Goal: Task Accomplishment & Management: Manage account settings

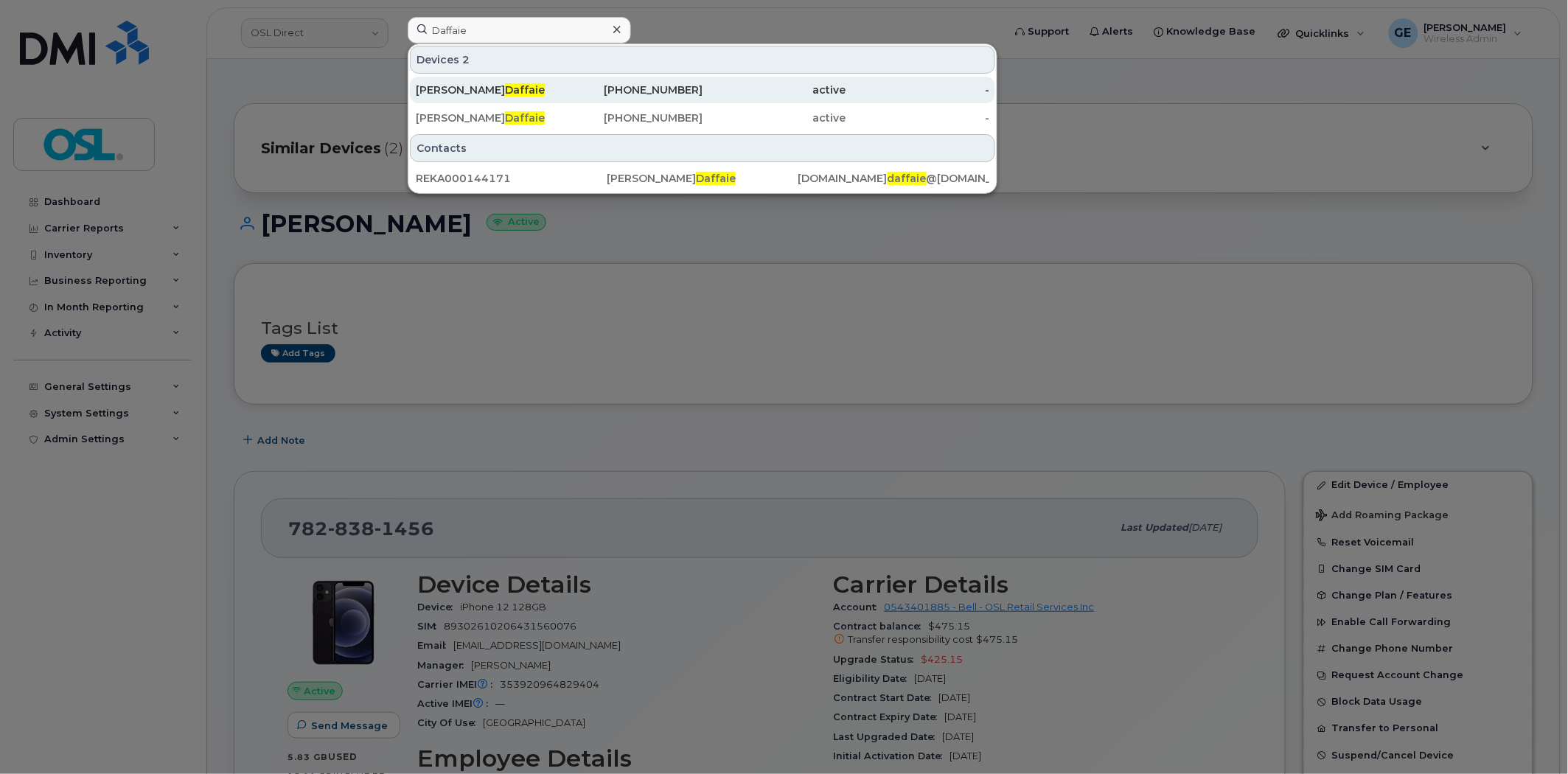
type input "Daffaie"
click at [524, 89] on div "[PERSON_NAME]" at bounding box center [487, 90] width 144 height 15
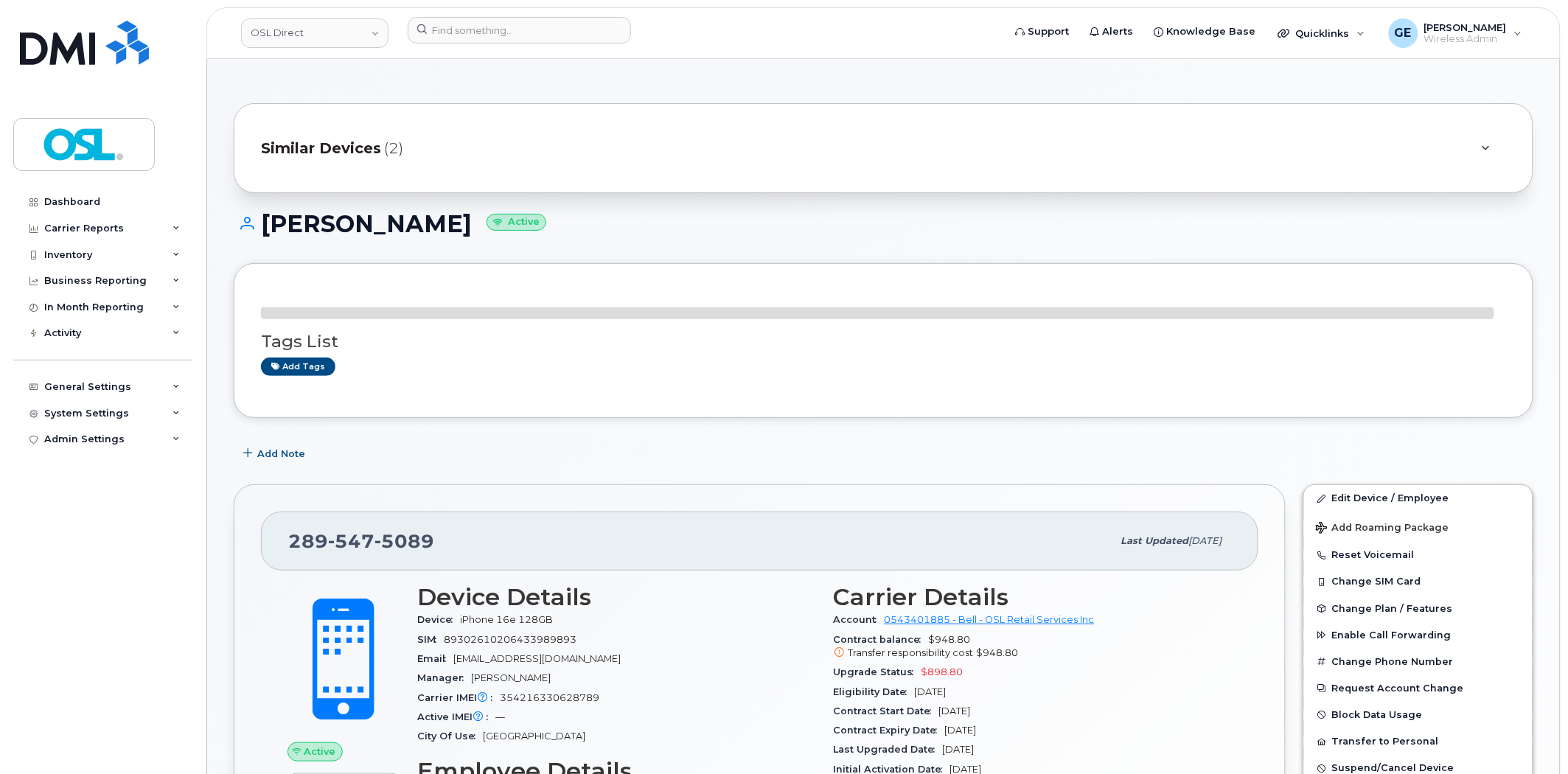
click at [477, 135] on div "Similar Devices (2)" at bounding box center [862, 148] width 1203 height 35
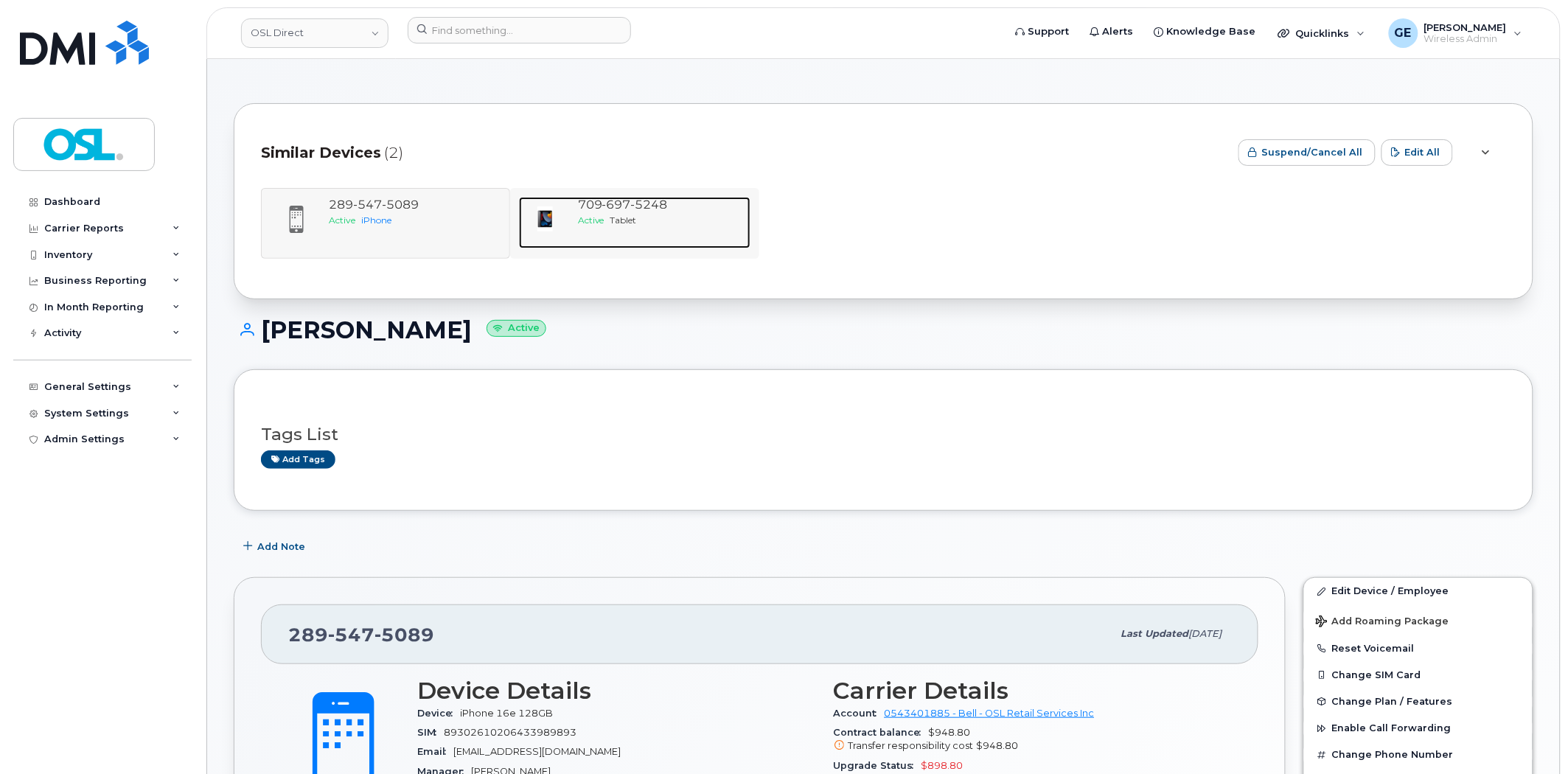
click at [630, 217] on span "Tablet" at bounding box center [623, 220] width 27 height 11
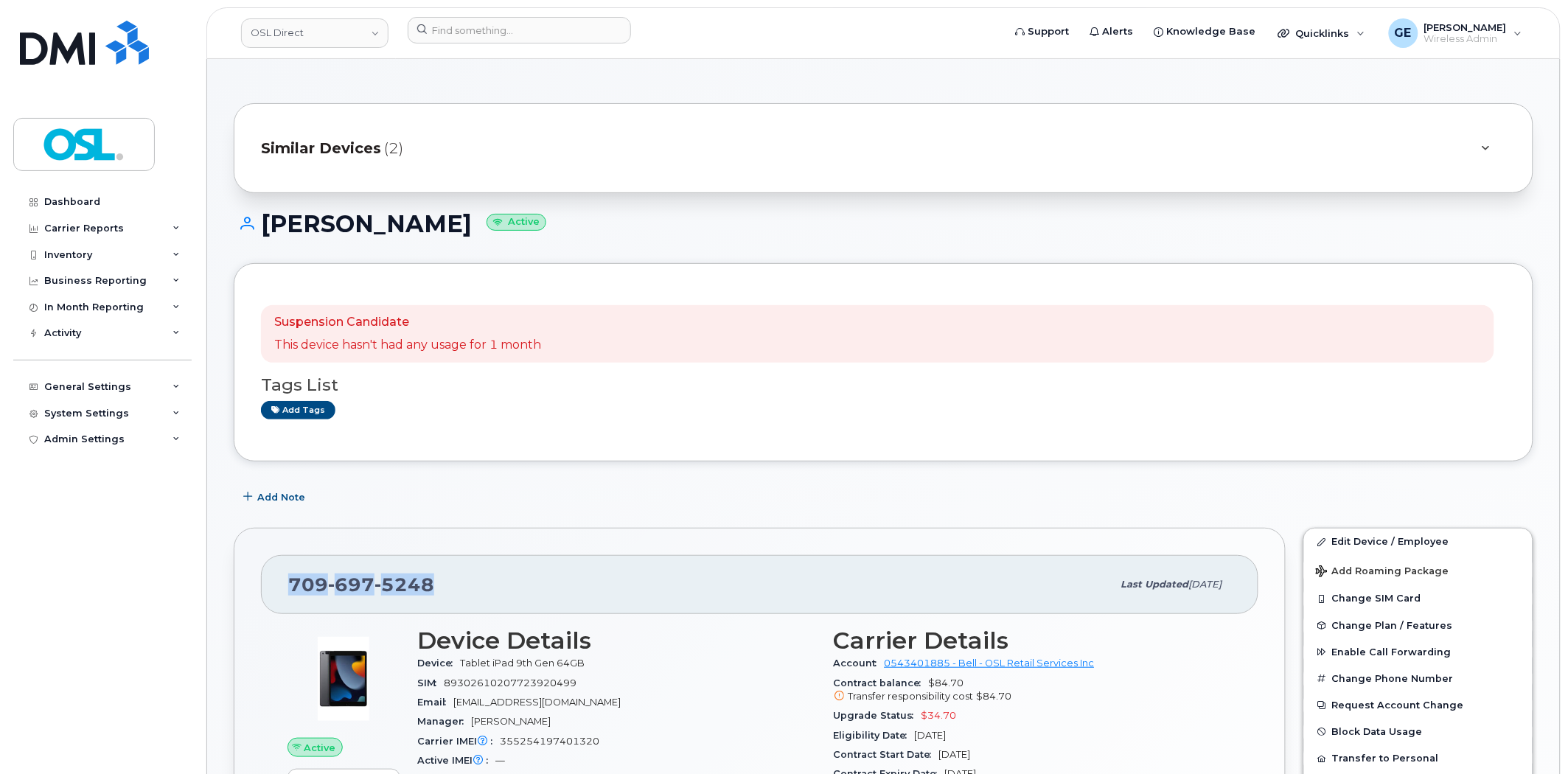
drag, startPoint x: 438, startPoint y: 576, endPoint x: 295, endPoint y: 588, distance: 143.5
click at [295, 588] on div "709 697 5248" at bounding box center [700, 585] width 824 height 31
copy span "709 697 5248"
click at [599, 22] on input at bounding box center [519, 29] width 223 height 27
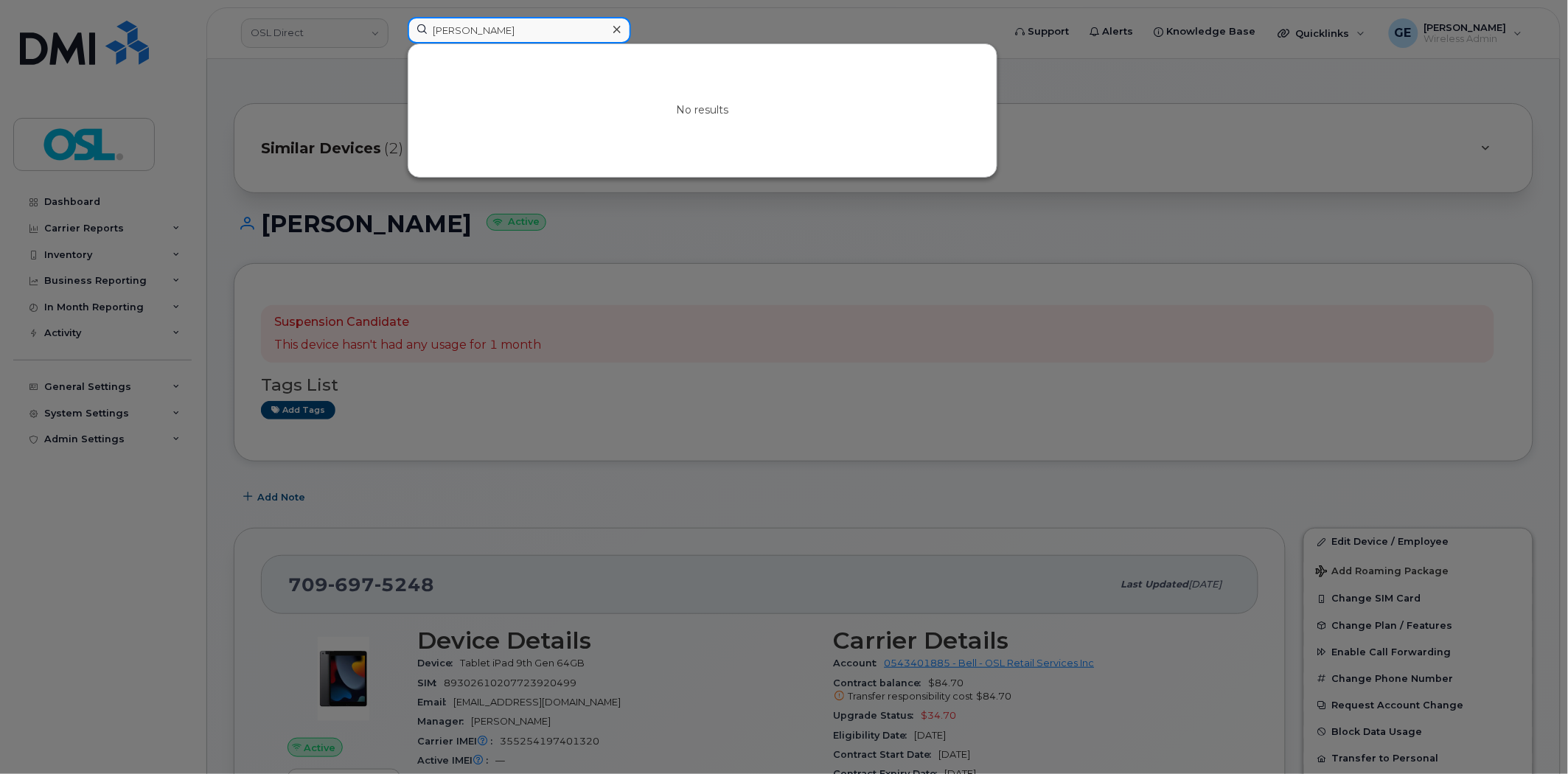
drag, startPoint x: 468, startPoint y: 28, endPoint x: 389, endPoint y: 25, distance: 79.1
click at [396, 25] on div "ahmed hechemi No results" at bounding box center [701, 32] width 610 height 32
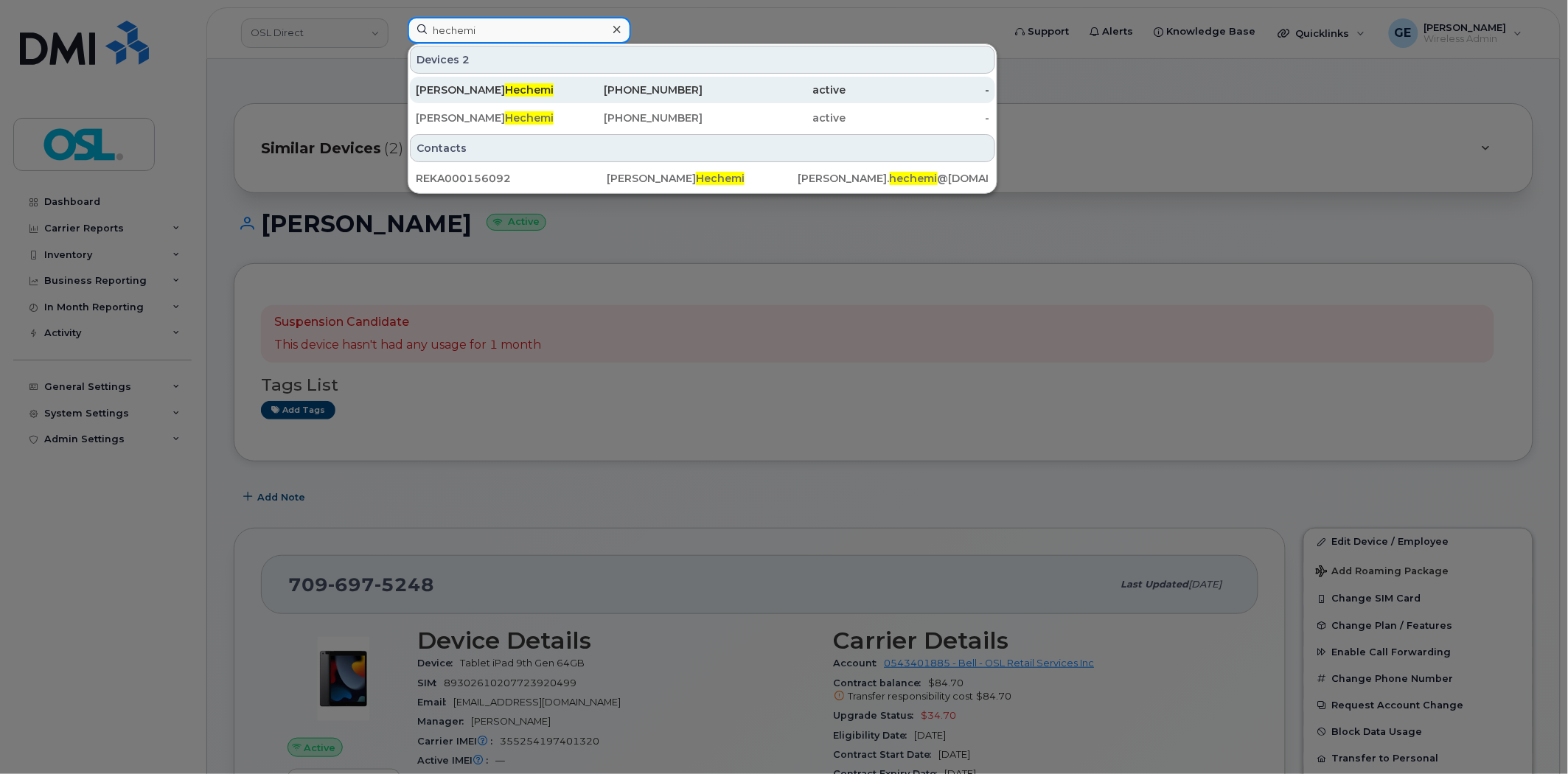
type input "hechemi"
drag, startPoint x: 540, startPoint y: 93, endPoint x: 580, endPoint y: 100, distance: 40.6
click at [540, 93] on span "Hechemi" at bounding box center [529, 89] width 49 height 13
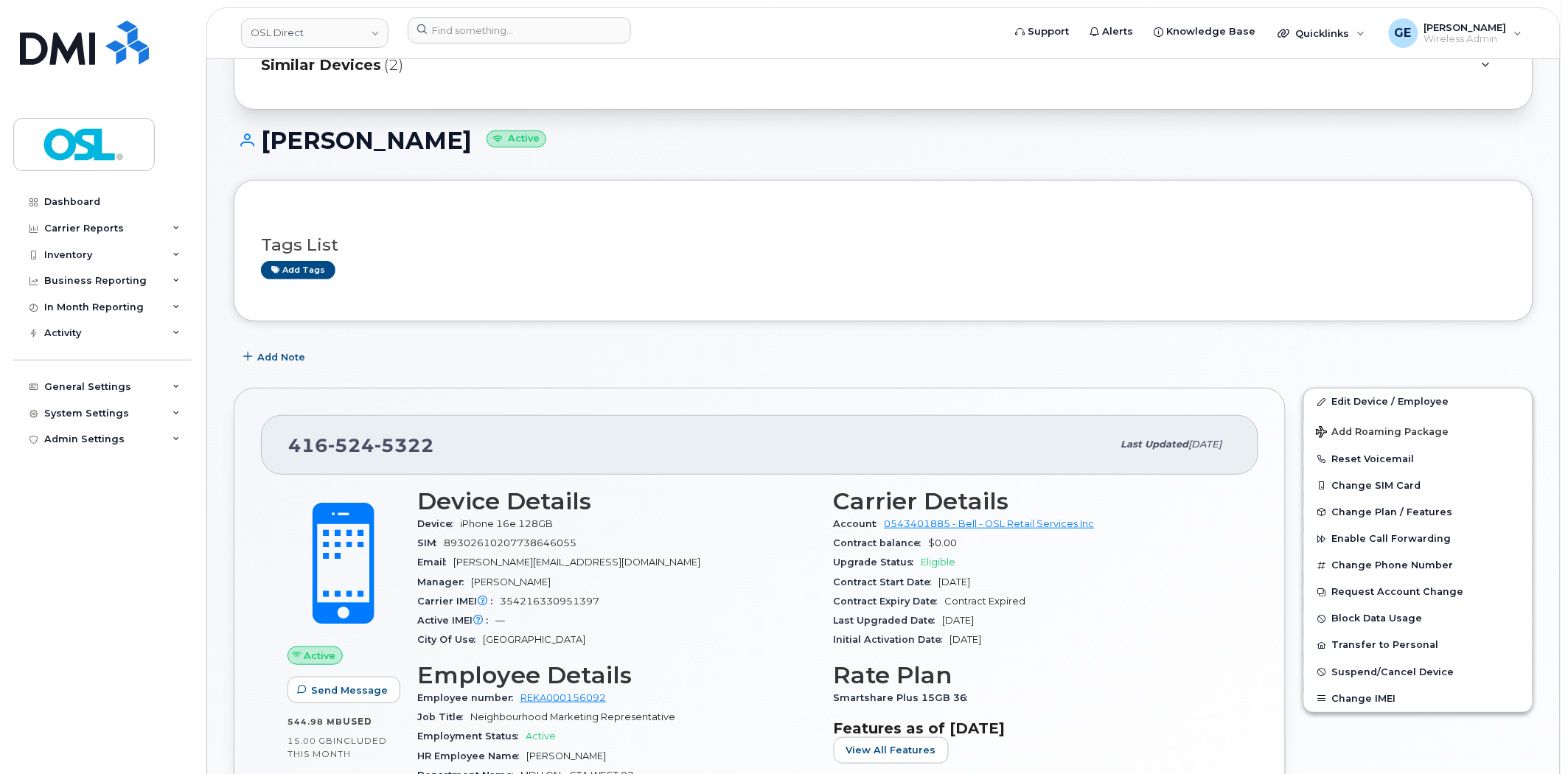
scroll to position [164, 0]
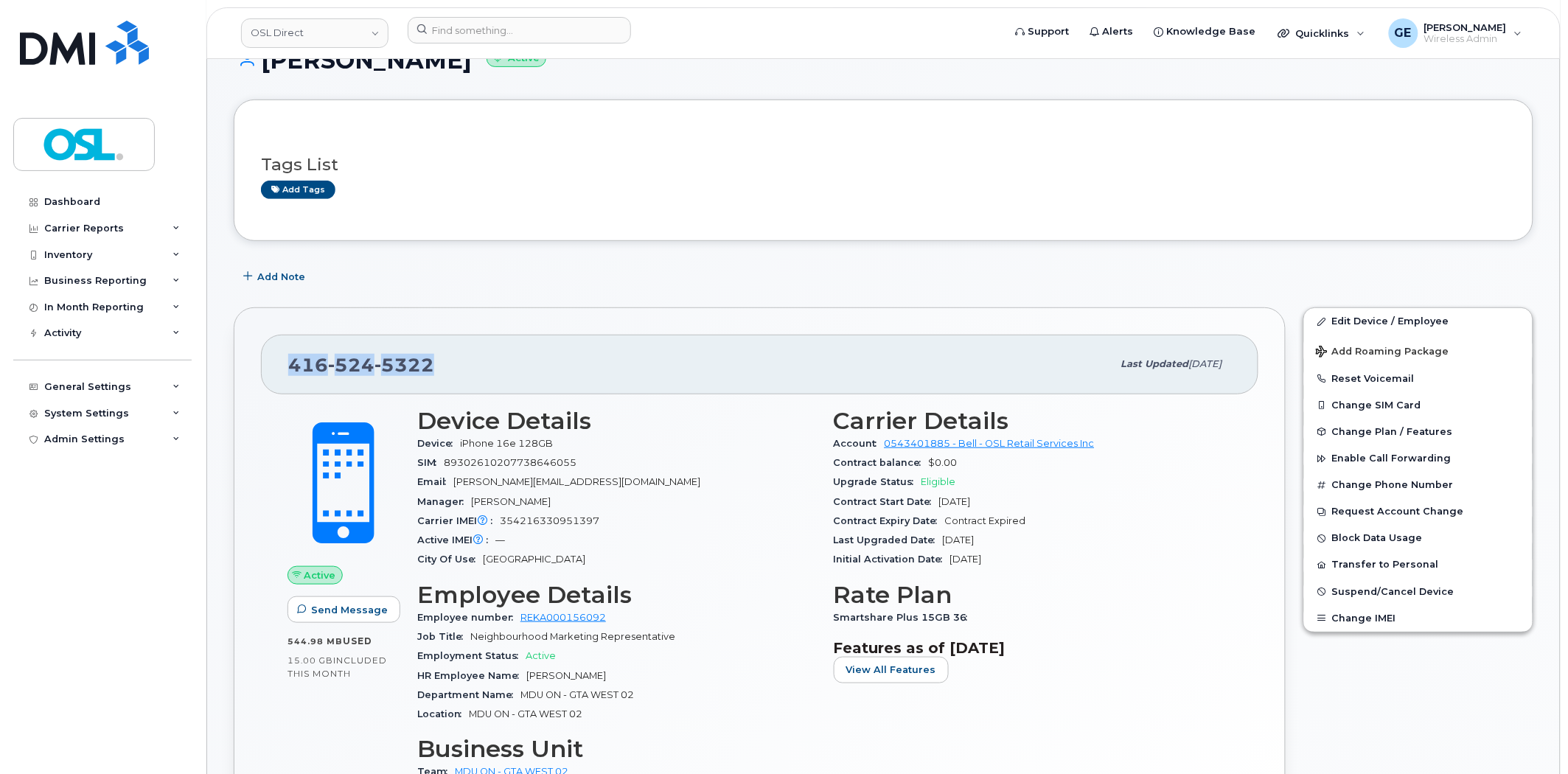
drag, startPoint x: 416, startPoint y: 361, endPoint x: 275, endPoint y: 363, distance: 141.0
click at [275, 363] on div "416 524 5322 Last updated Oct 07, 2025" at bounding box center [759, 364] width 997 height 59
copy span "416 524 5322"
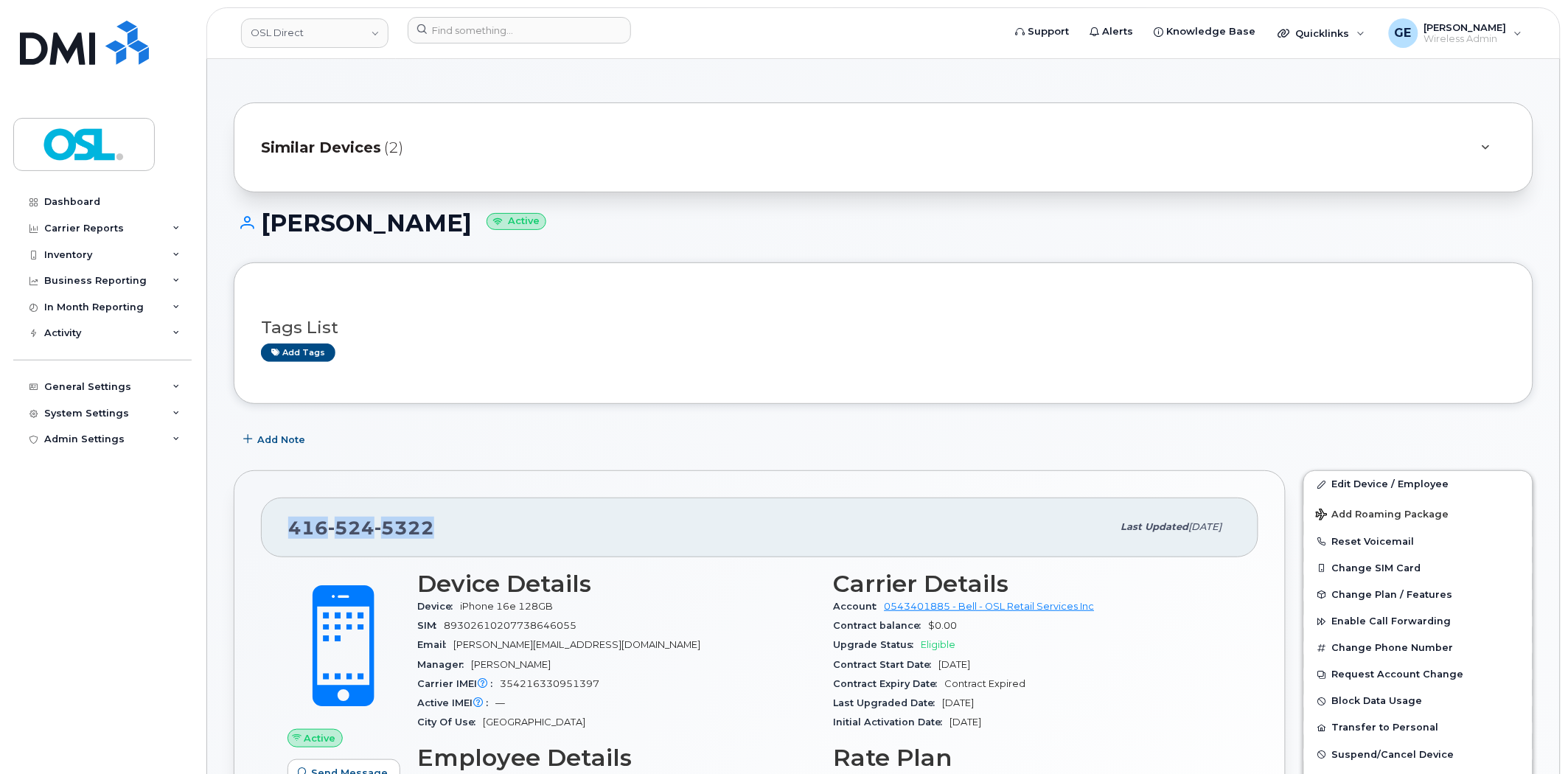
scroll to position [327, 0]
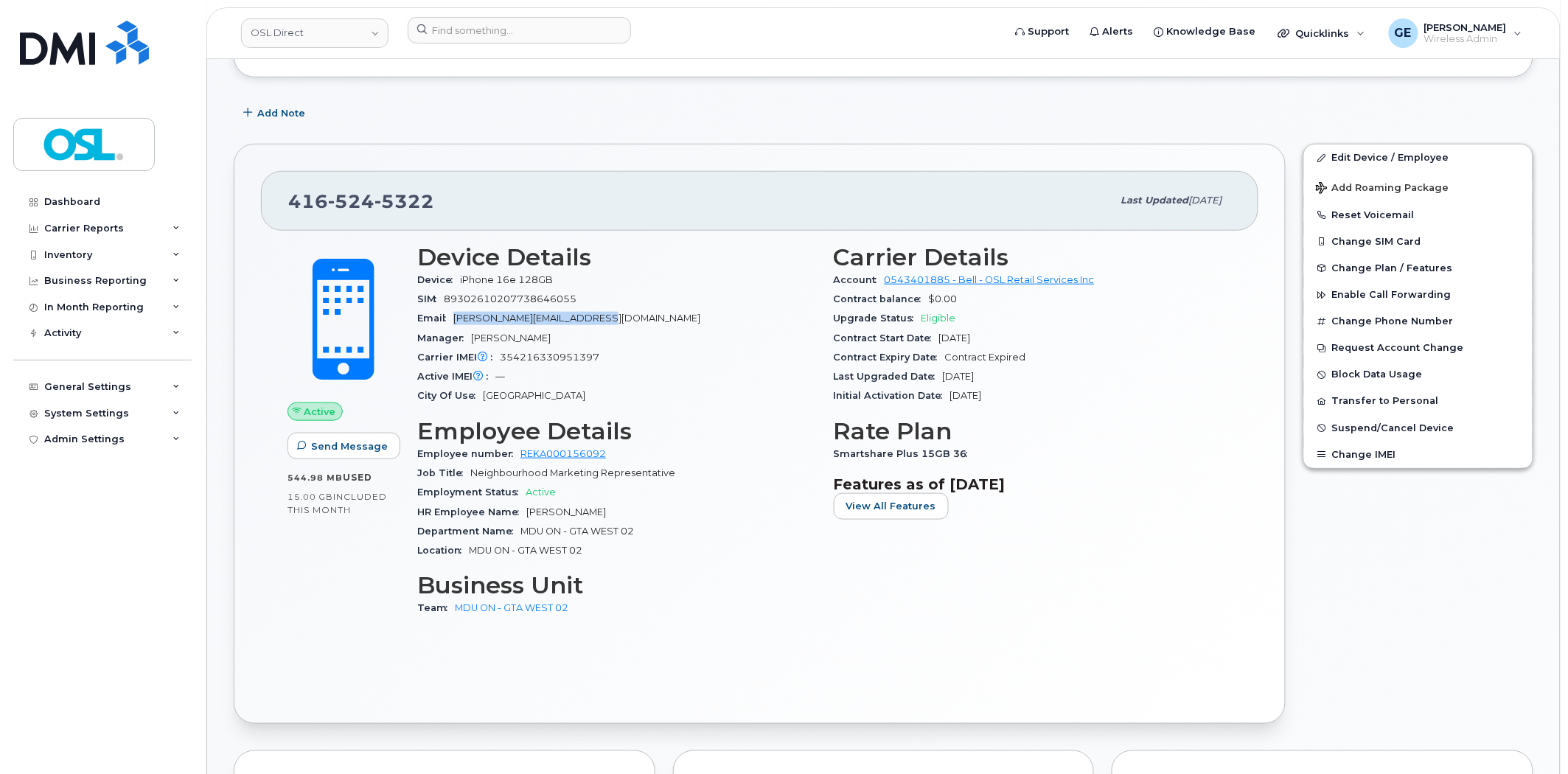
drag, startPoint x: 620, startPoint y: 318, endPoint x: 451, endPoint y: 320, distance: 169.0
click at [451, 320] on div "Email ahmed.hechemi@osldirect.com" at bounding box center [616, 318] width 399 height 19
copy span "ahmed.hechemi@osldirect.com"
click at [562, 35] on input at bounding box center [519, 29] width 223 height 27
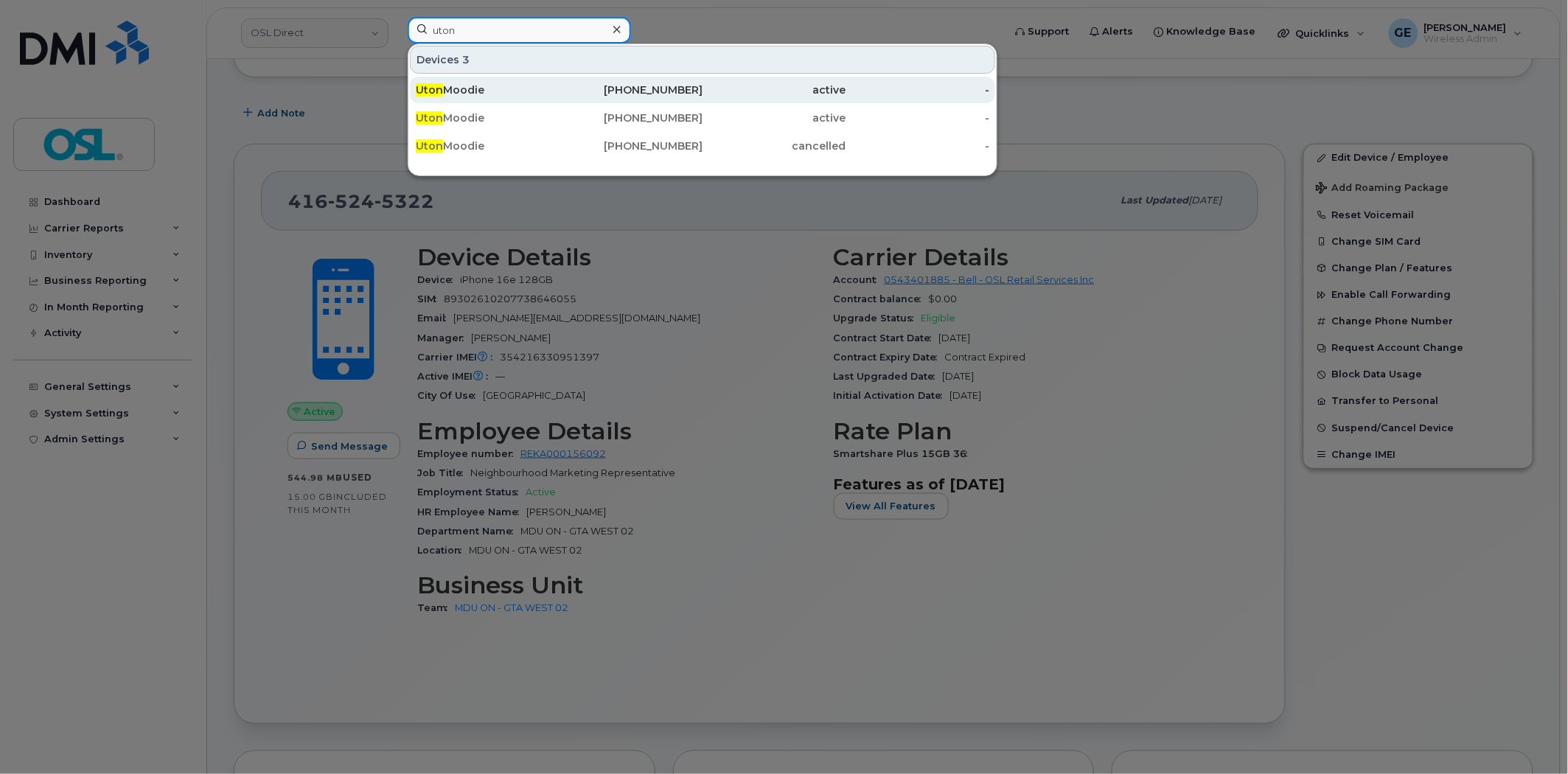
type input "uton"
click at [550, 84] on div "Uton Moodie" at bounding box center [487, 90] width 144 height 15
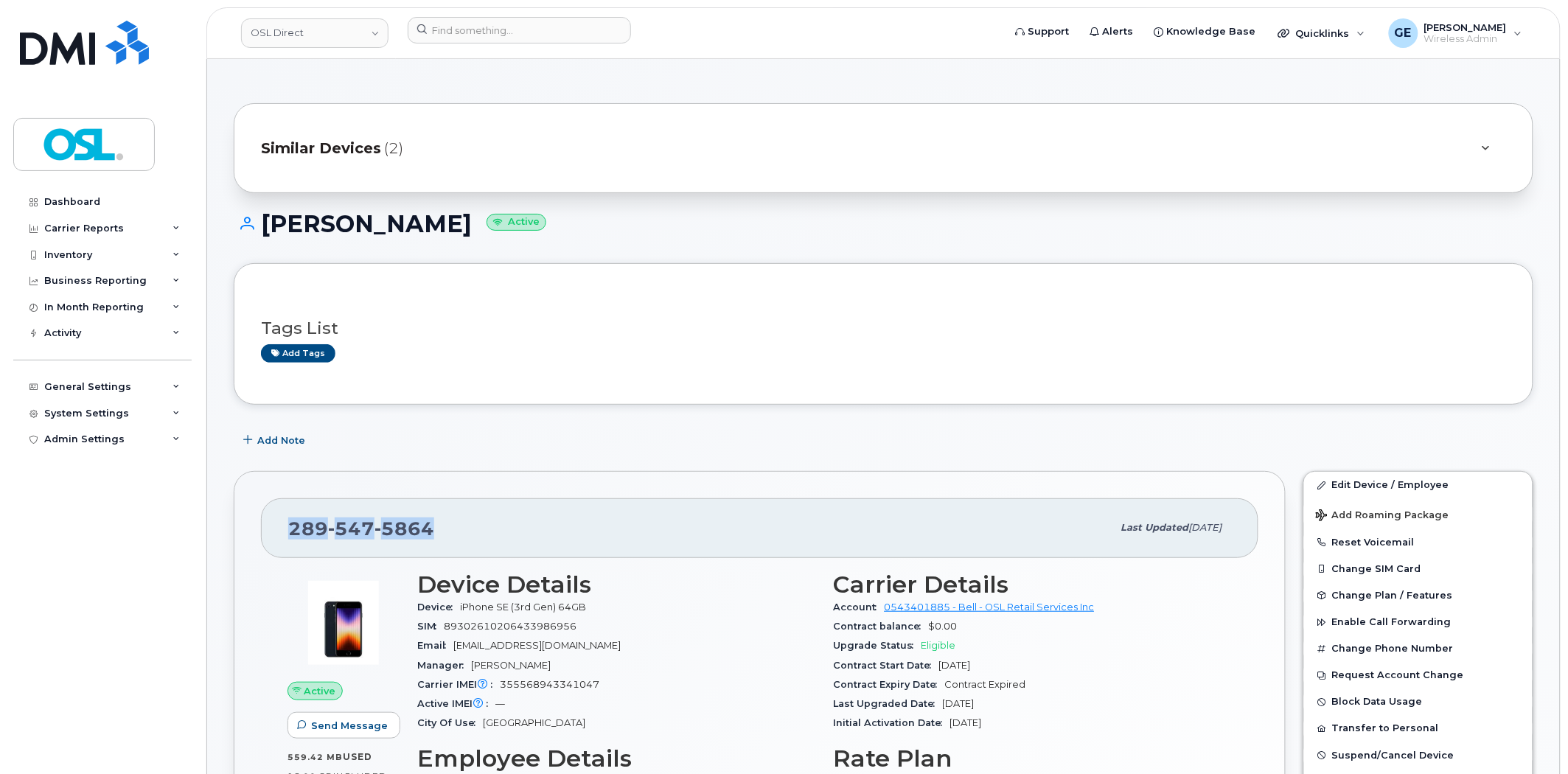
drag, startPoint x: 477, startPoint y: 529, endPoint x: 278, endPoint y: 527, distance: 199.0
click at [278, 527] on div "289 547 5864 Last updated Oct 01, 2025" at bounding box center [759, 528] width 997 height 59
copy span "289 547 5864"
click at [474, 114] on div "Similar Devices (2)" at bounding box center [883, 148] width 1299 height 90
click at [469, 138] on div "Similar Devices (2)" at bounding box center [862, 148] width 1203 height 35
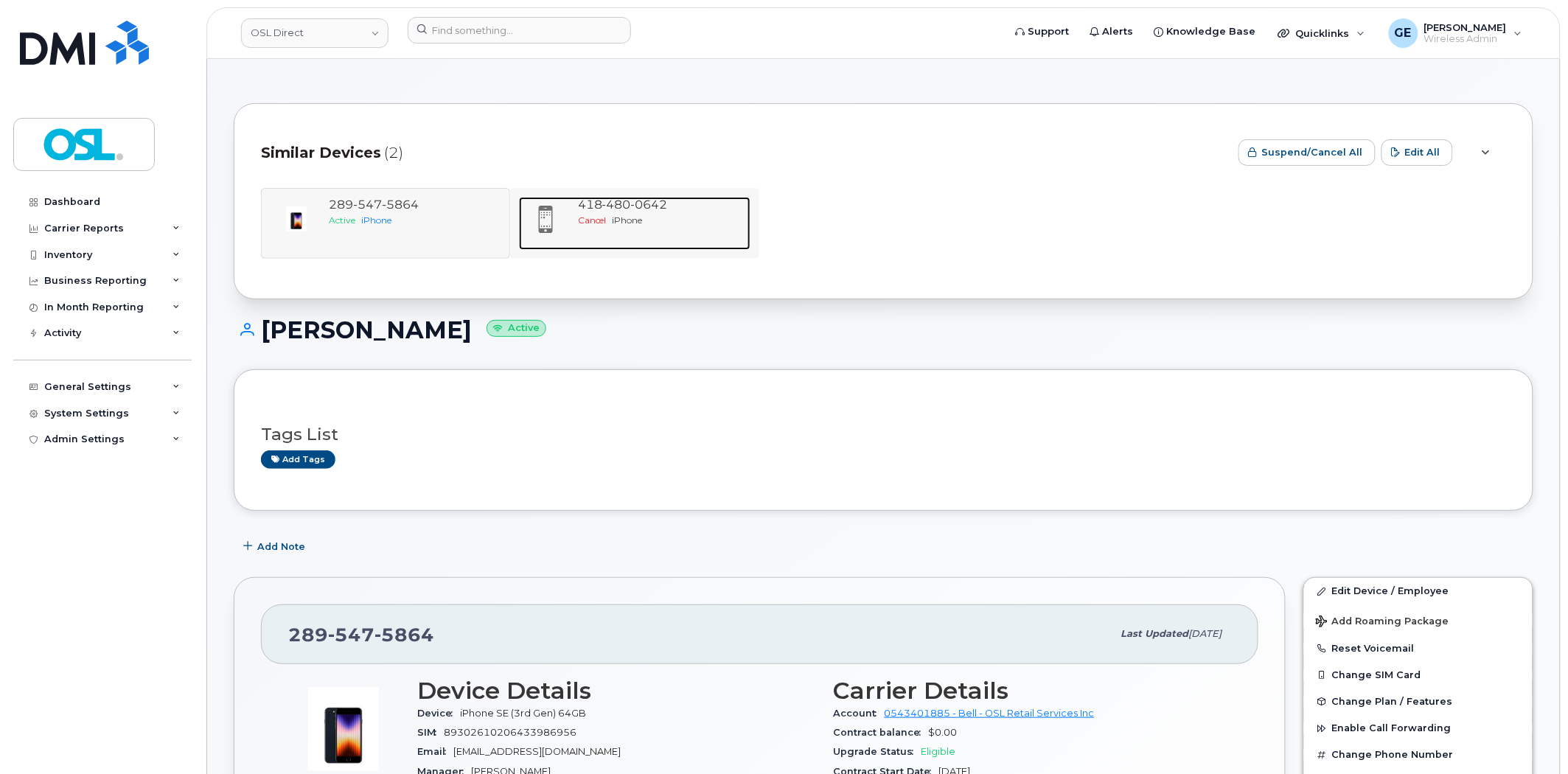
click at [656, 219] on div "Cancel iPhone" at bounding box center [661, 220] width 167 height 13
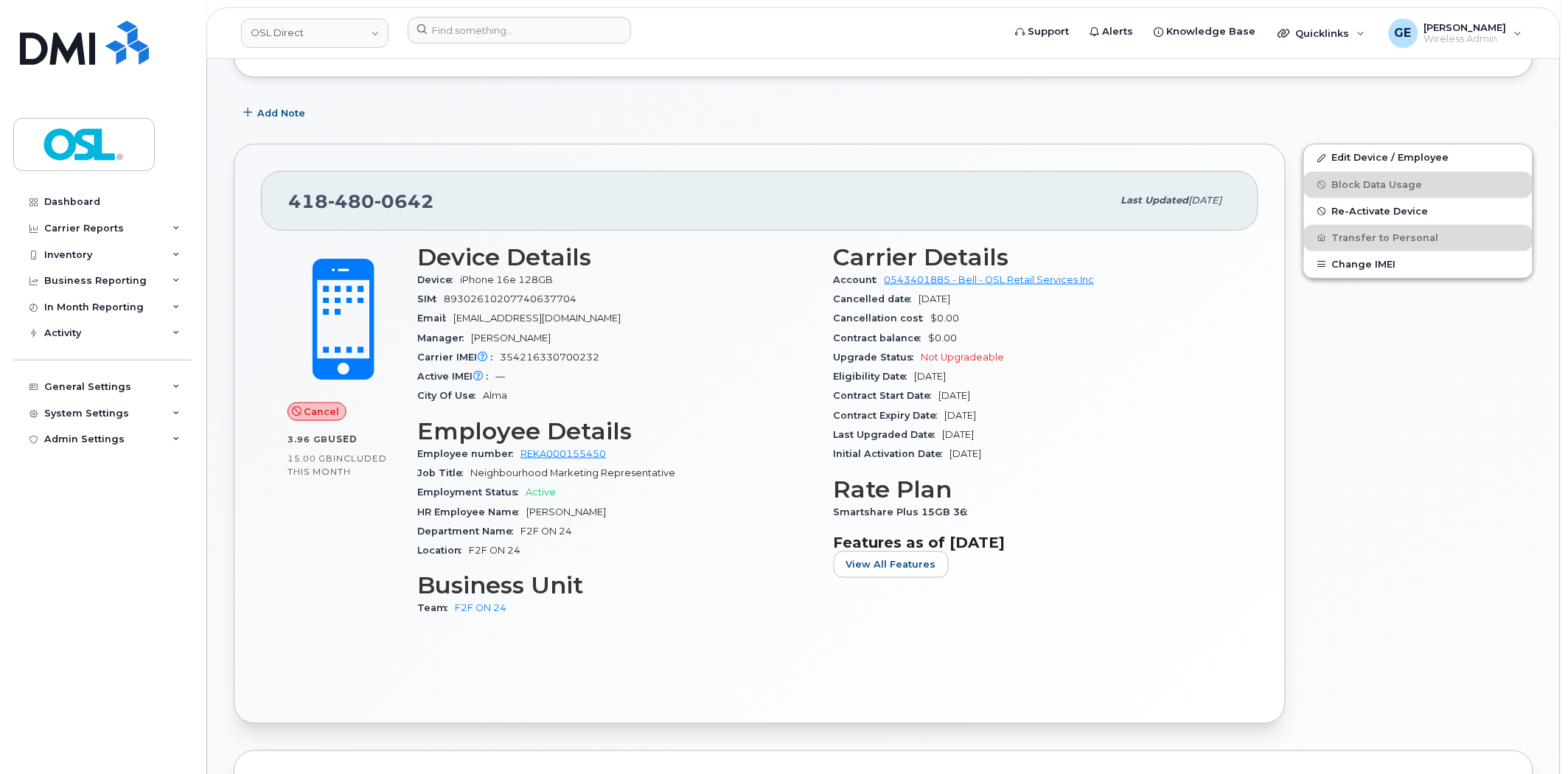
scroll to position [245, 0]
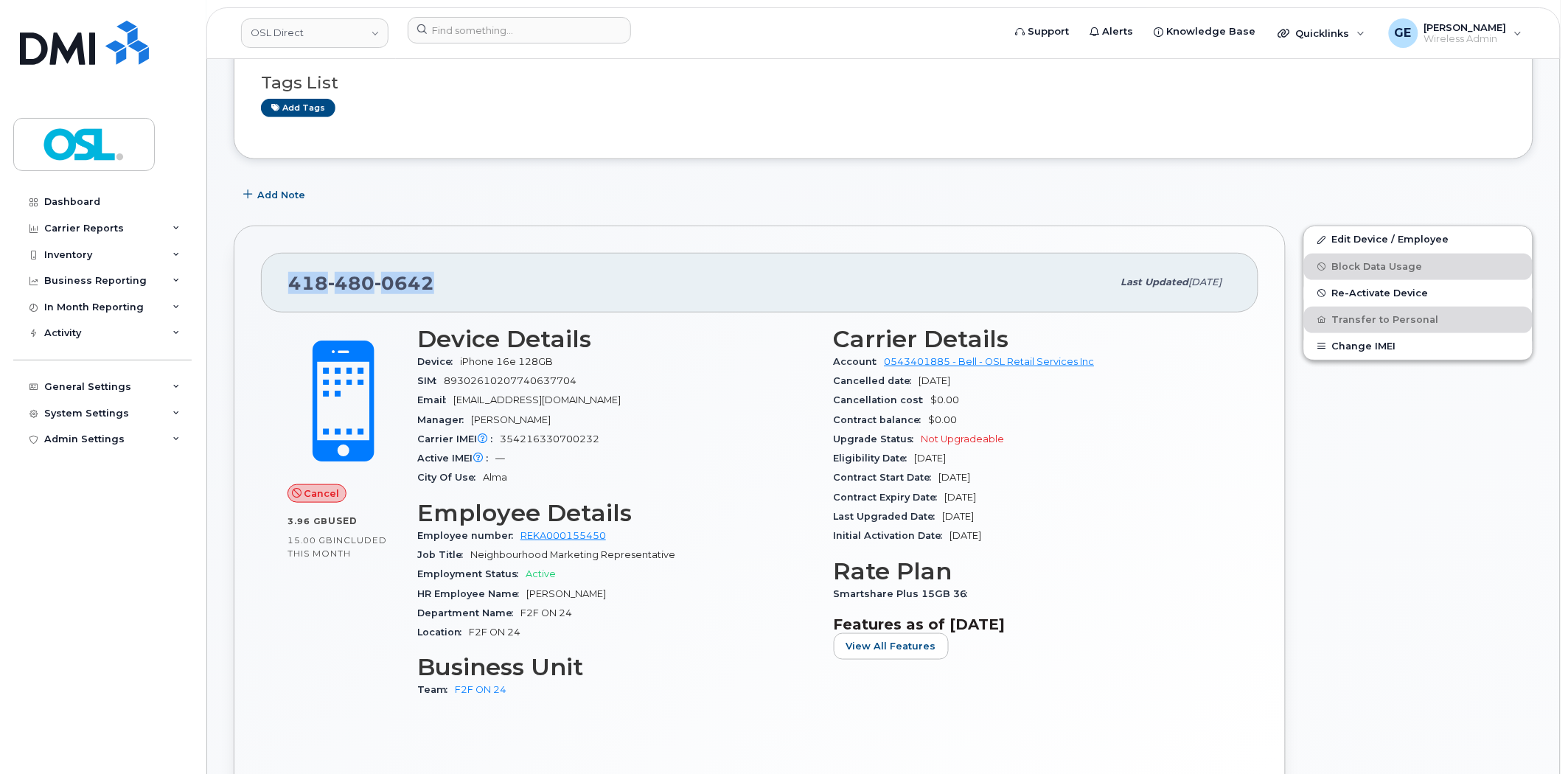
drag, startPoint x: 447, startPoint y: 280, endPoint x: 292, endPoint y: 283, distance: 155.0
click at [292, 283] on div "418 480 0642" at bounding box center [700, 283] width 824 height 31
copy span "418 480 0642"
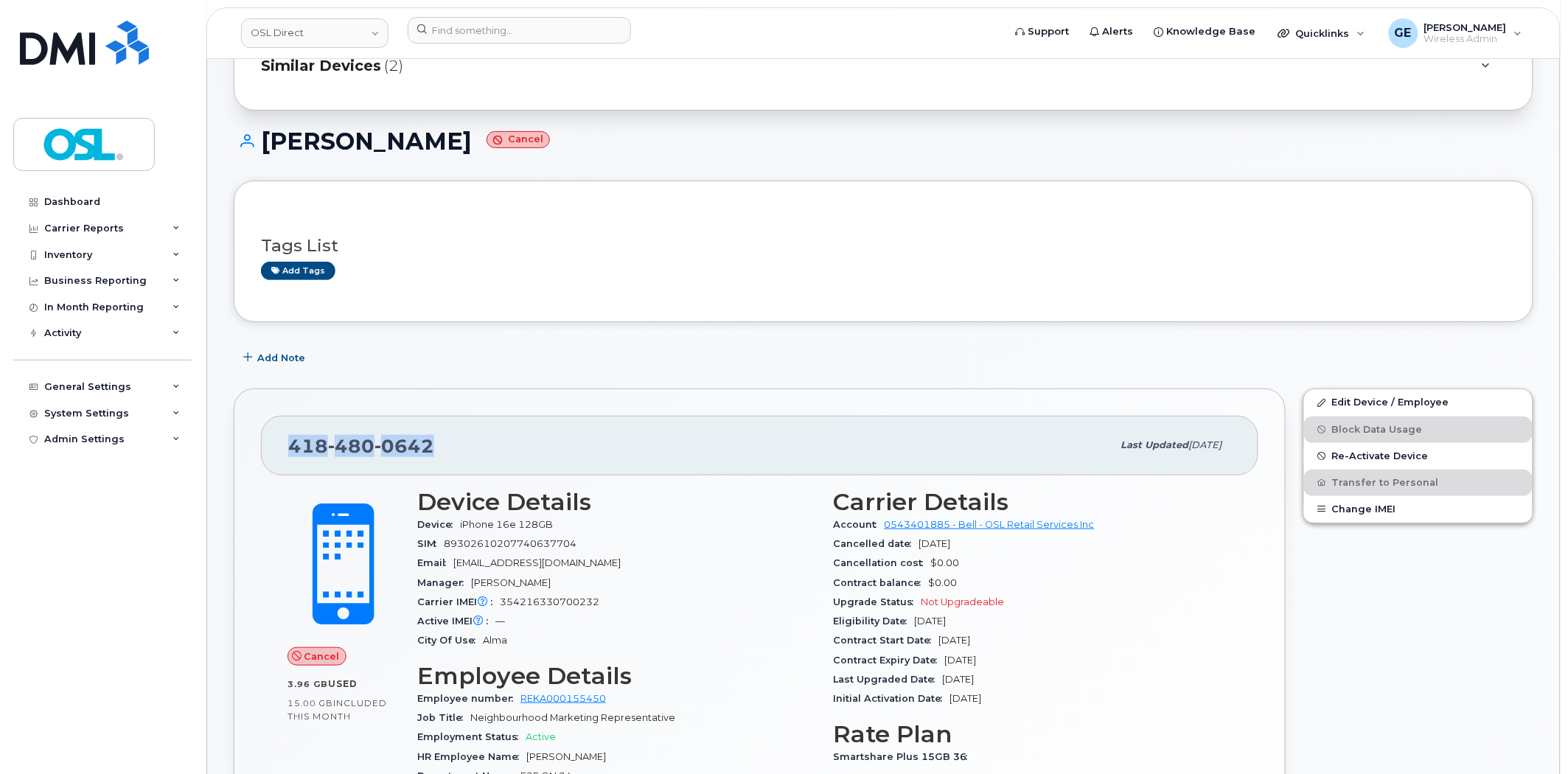
scroll to position [0, 0]
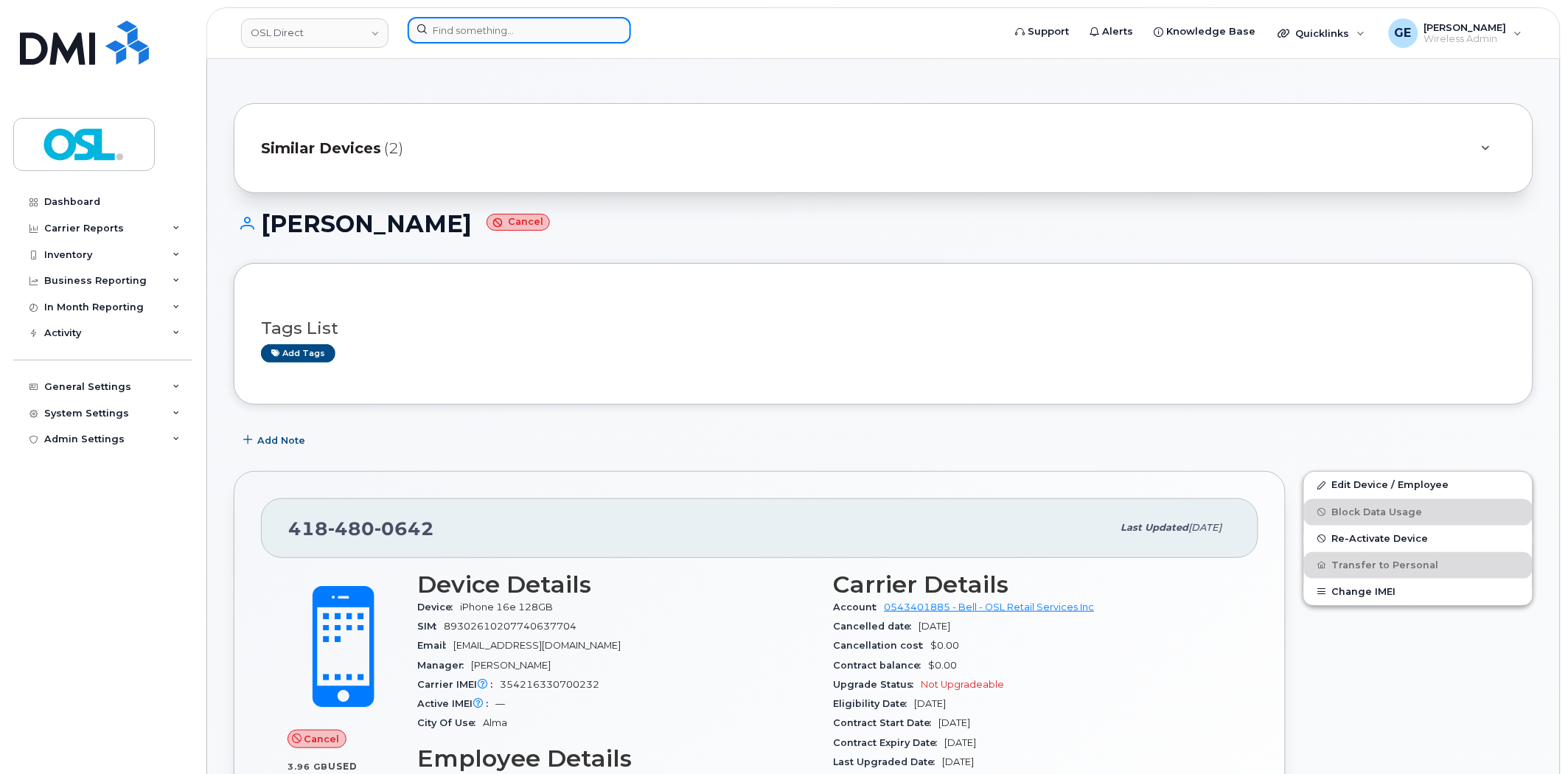
click at [489, 35] on input at bounding box center [519, 29] width 223 height 27
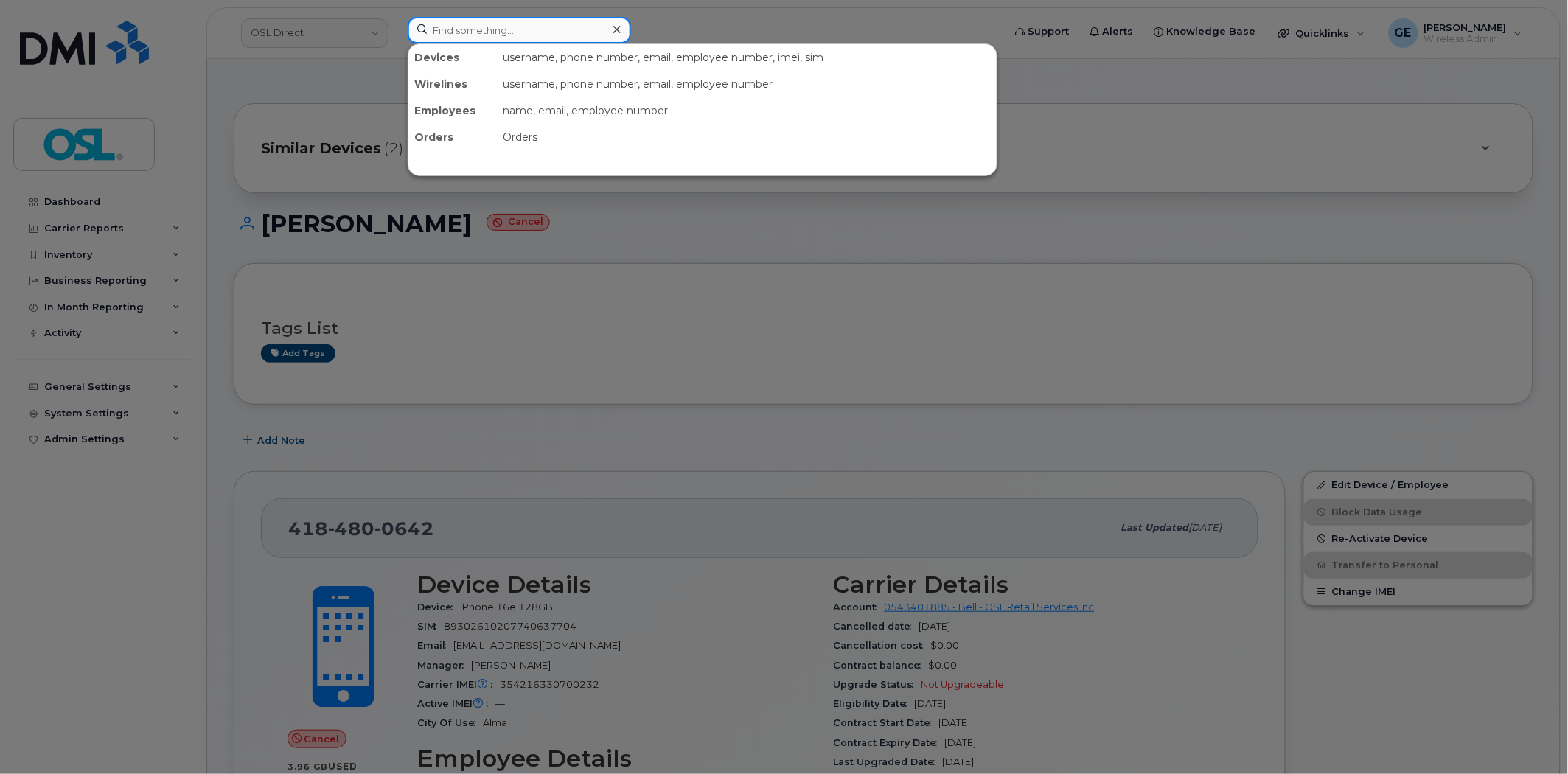
paste input "4184800642"
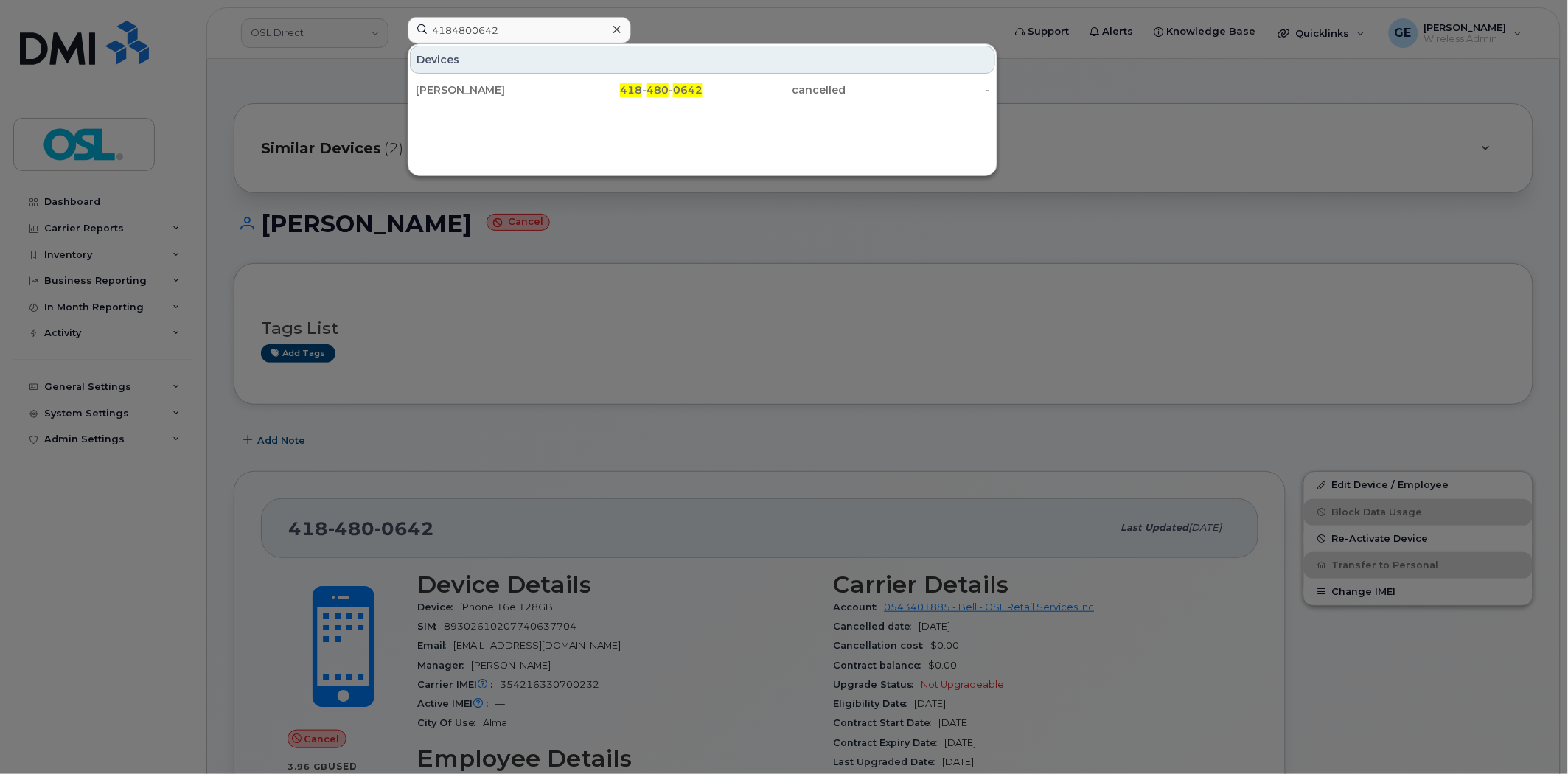
click at [683, 385] on div at bounding box center [784, 387] width 1568 height 774
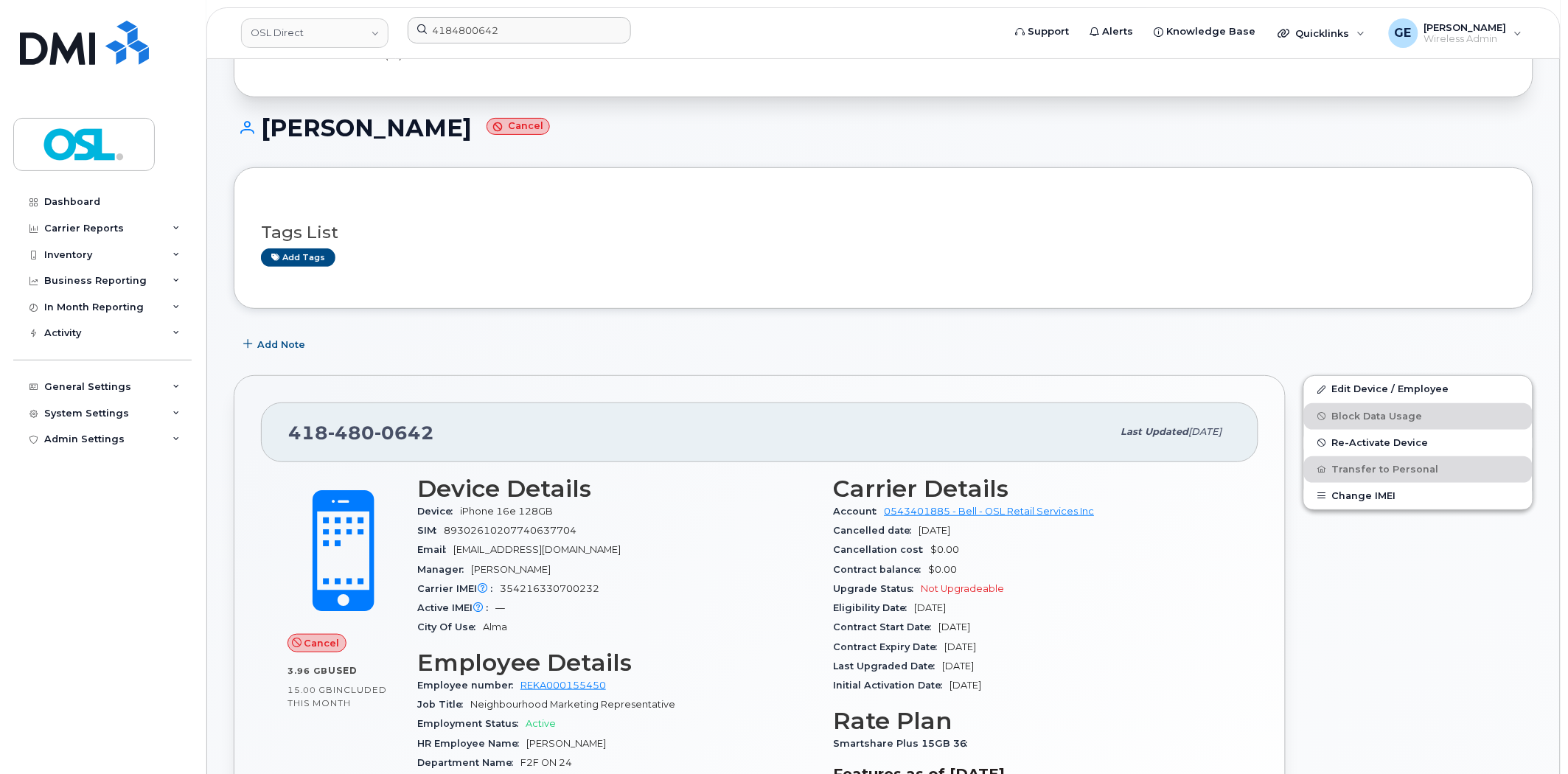
scroll to position [245, 0]
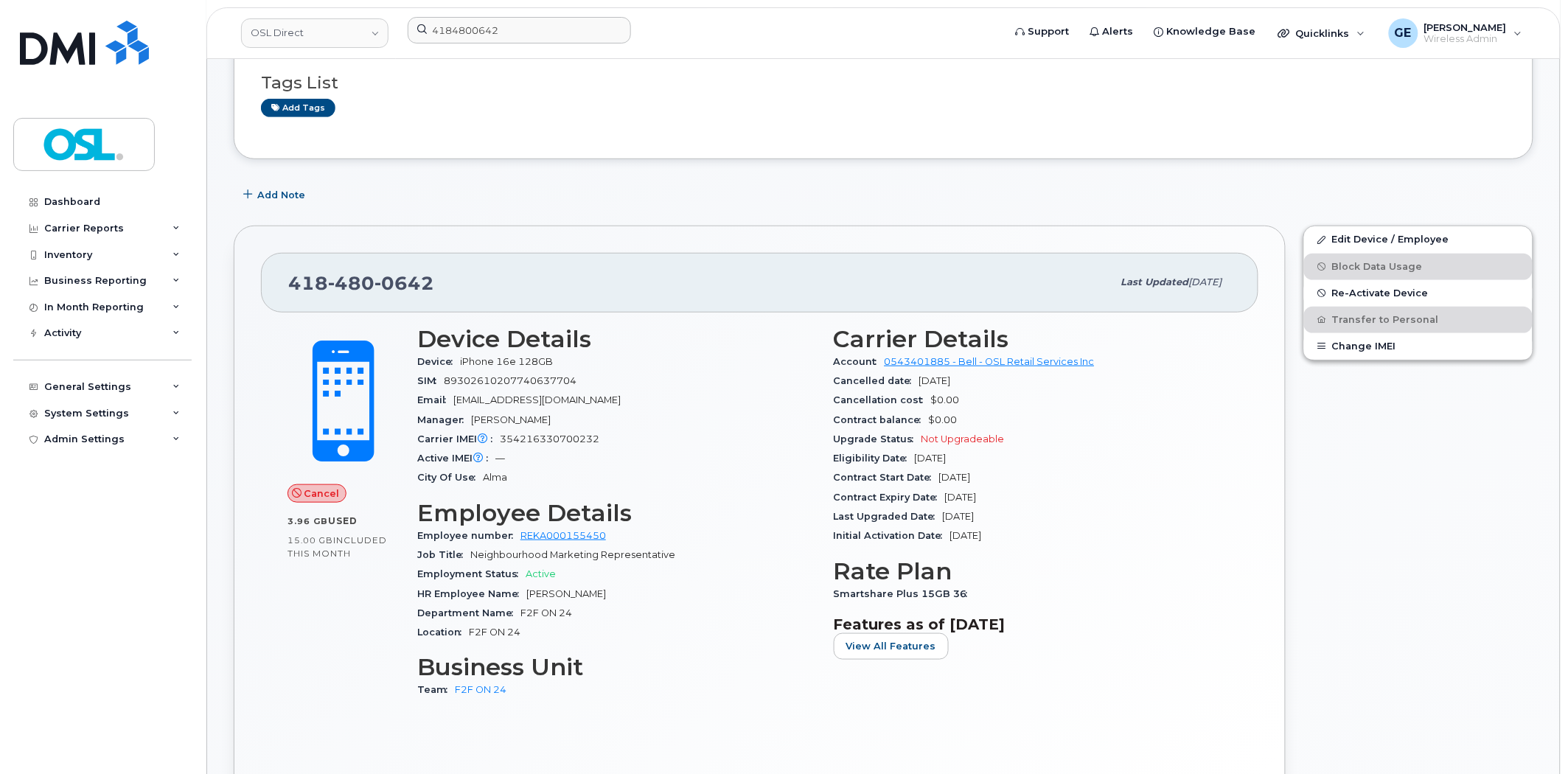
click at [510, 381] on span "89302610207740637704" at bounding box center [510, 381] width 133 height 11
copy span "89302610207740637704"
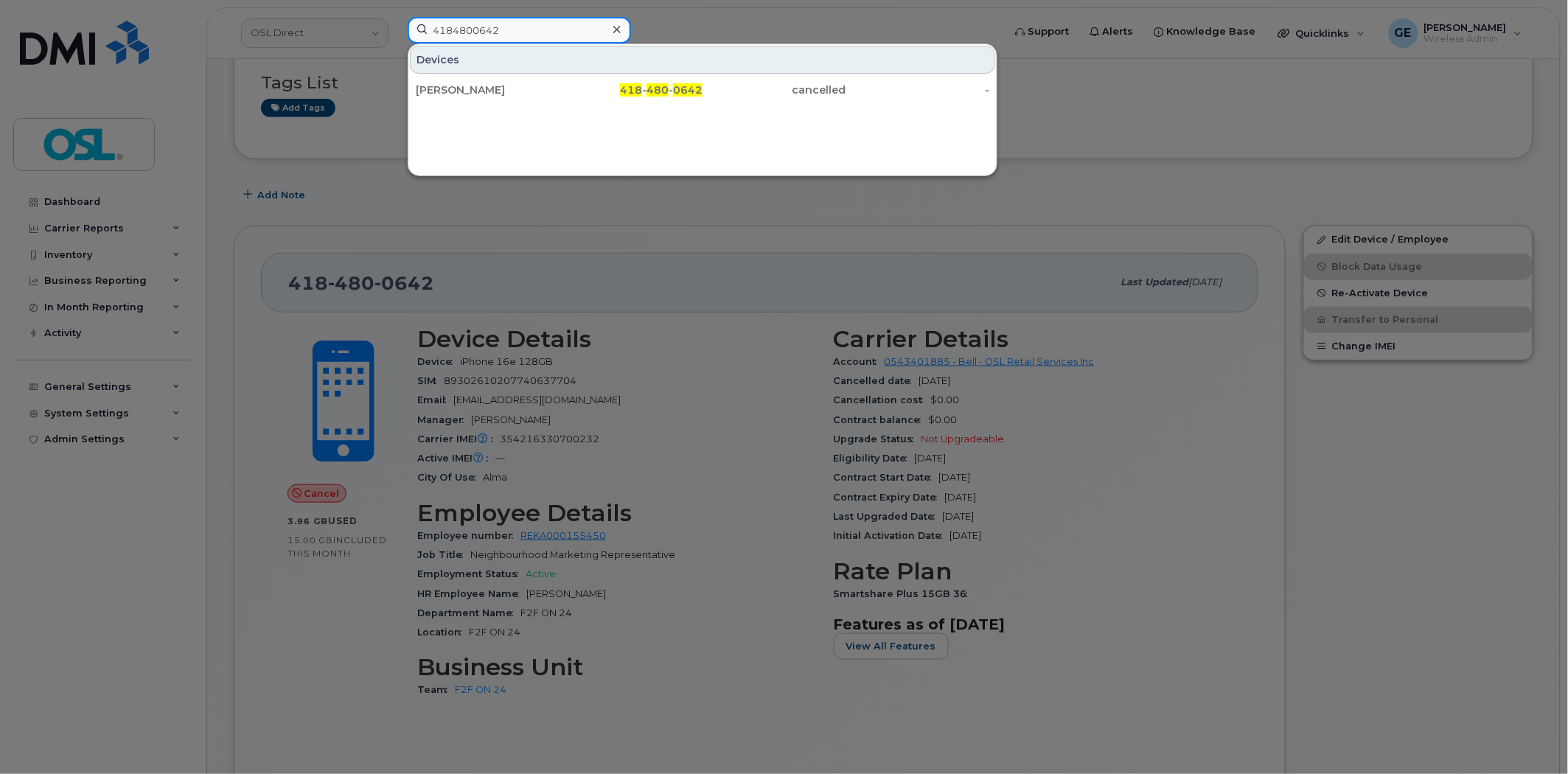
click at [516, 18] on input "4184800642" at bounding box center [519, 29] width 223 height 27
paste input "89302610207740637704"
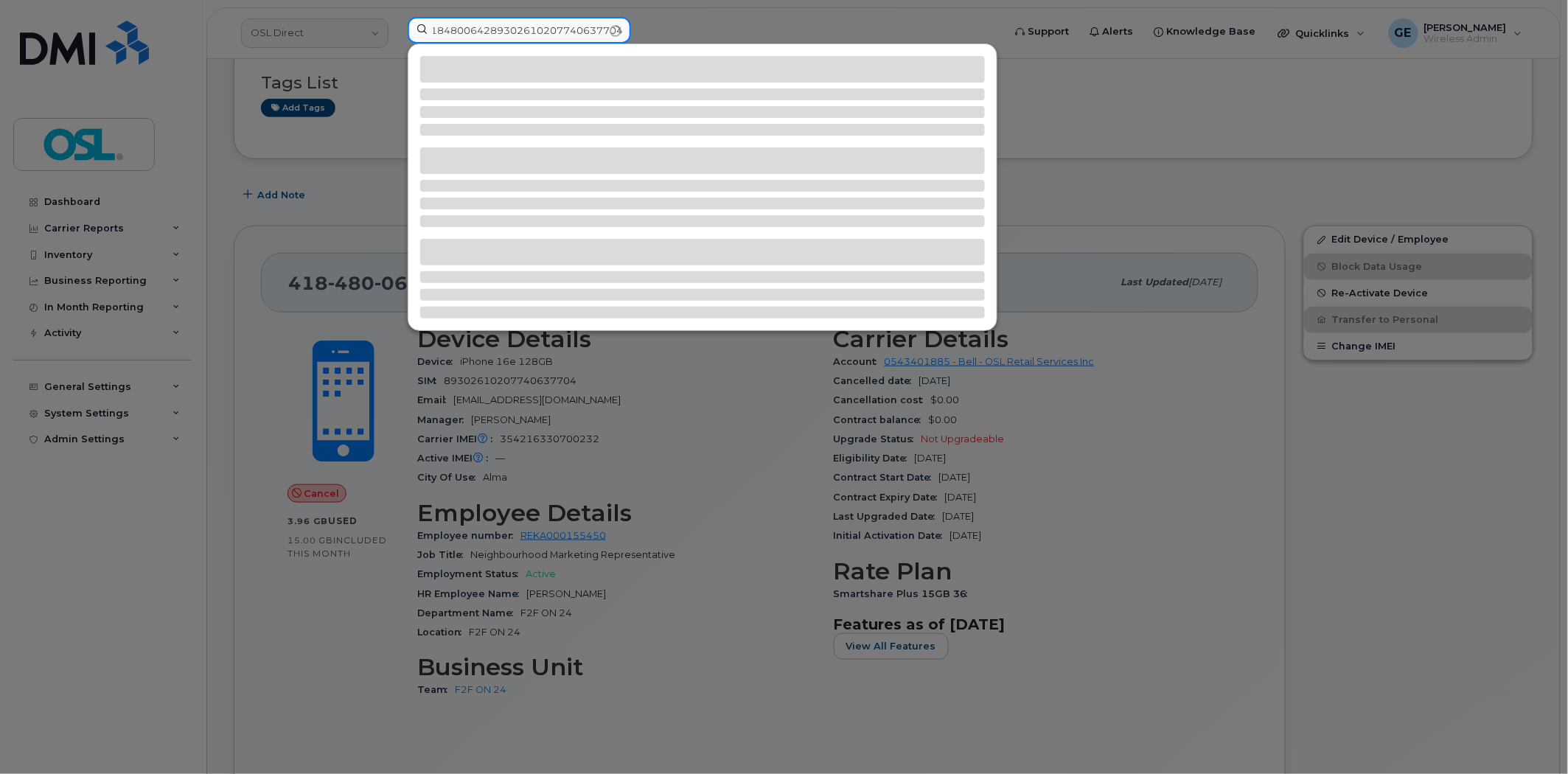
click at [514, 24] on input "418480064289302610207740637704" at bounding box center [519, 29] width 223 height 27
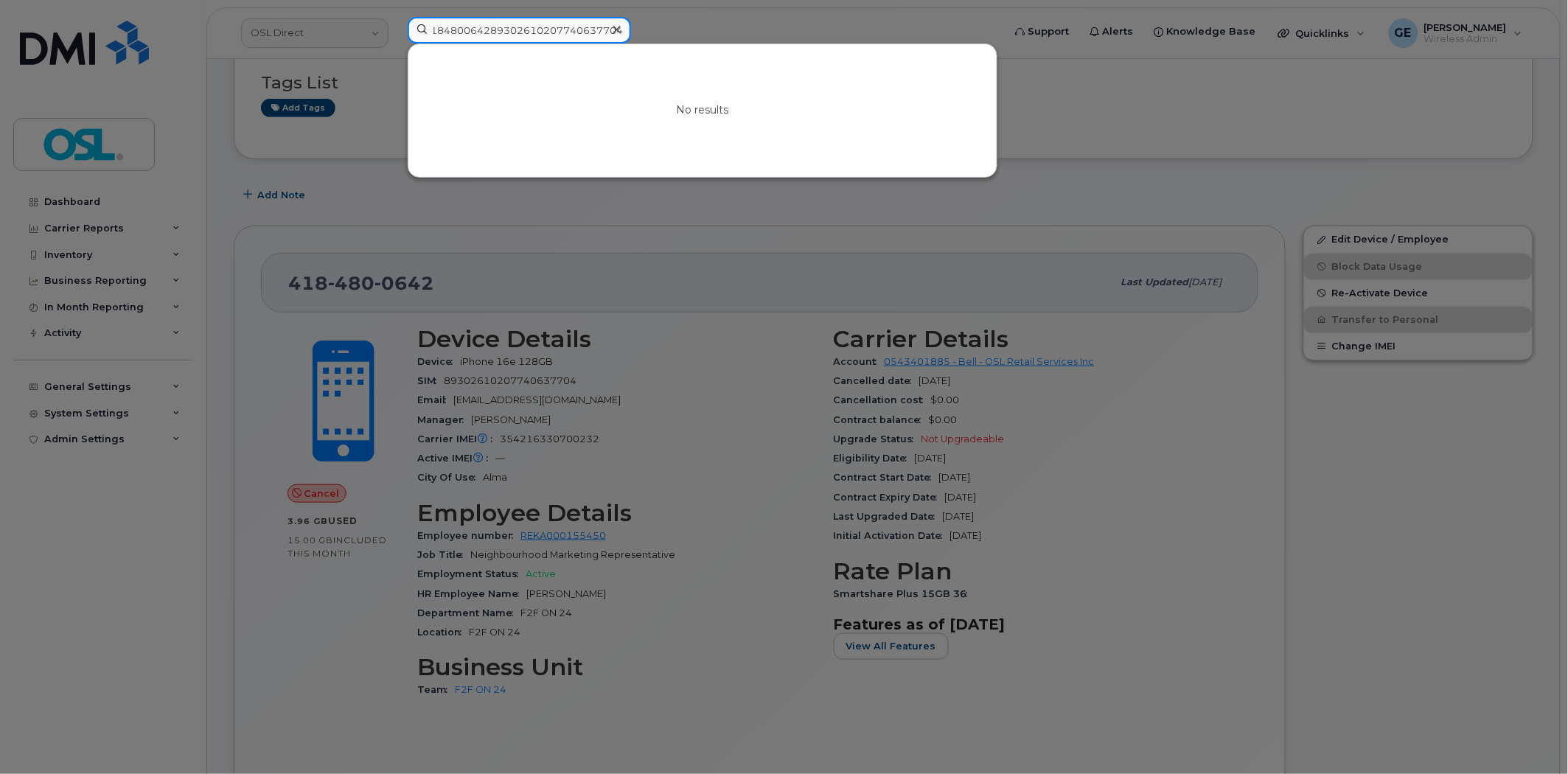
click at [514, 24] on input "418480064289302610207740637704" at bounding box center [519, 29] width 223 height 27
paste input
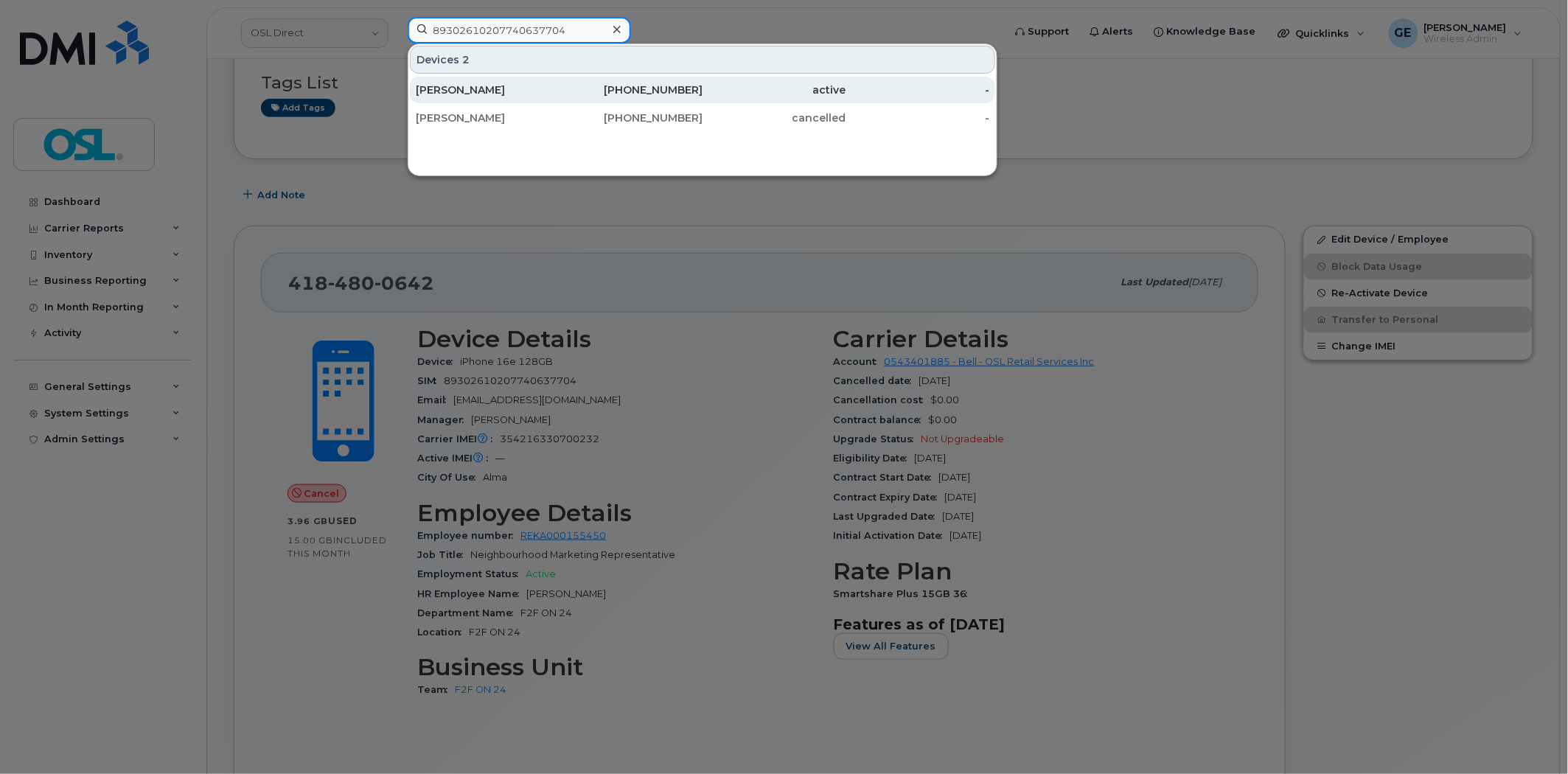
type input "89302610207740637704"
click at [566, 92] on div "647-376-6021" at bounding box center [631, 90] width 144 height 15
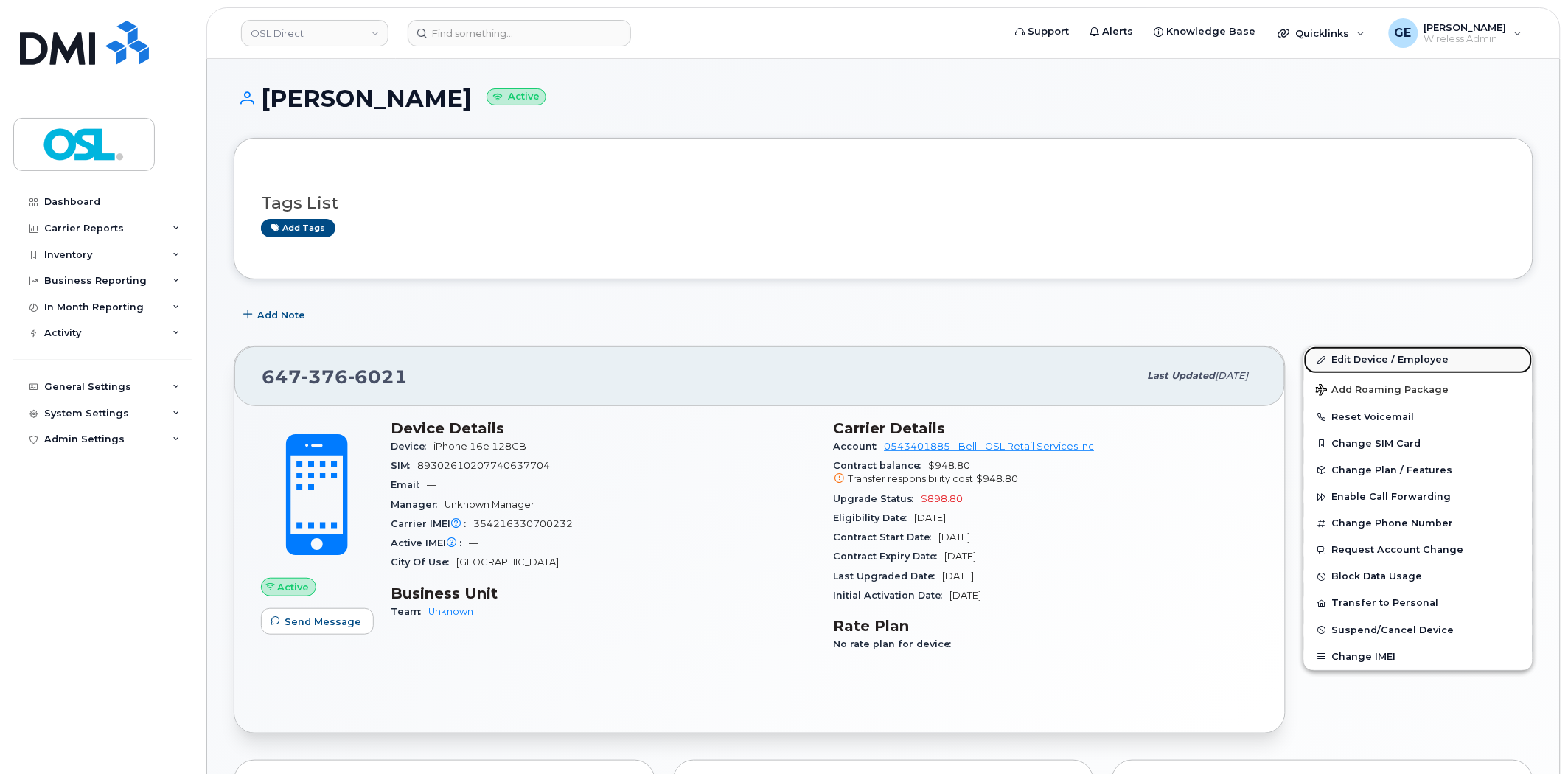
click at [1387, 356] on link "Edit Device / Employee" at bounding box center [1418, 359] width 228 height 27
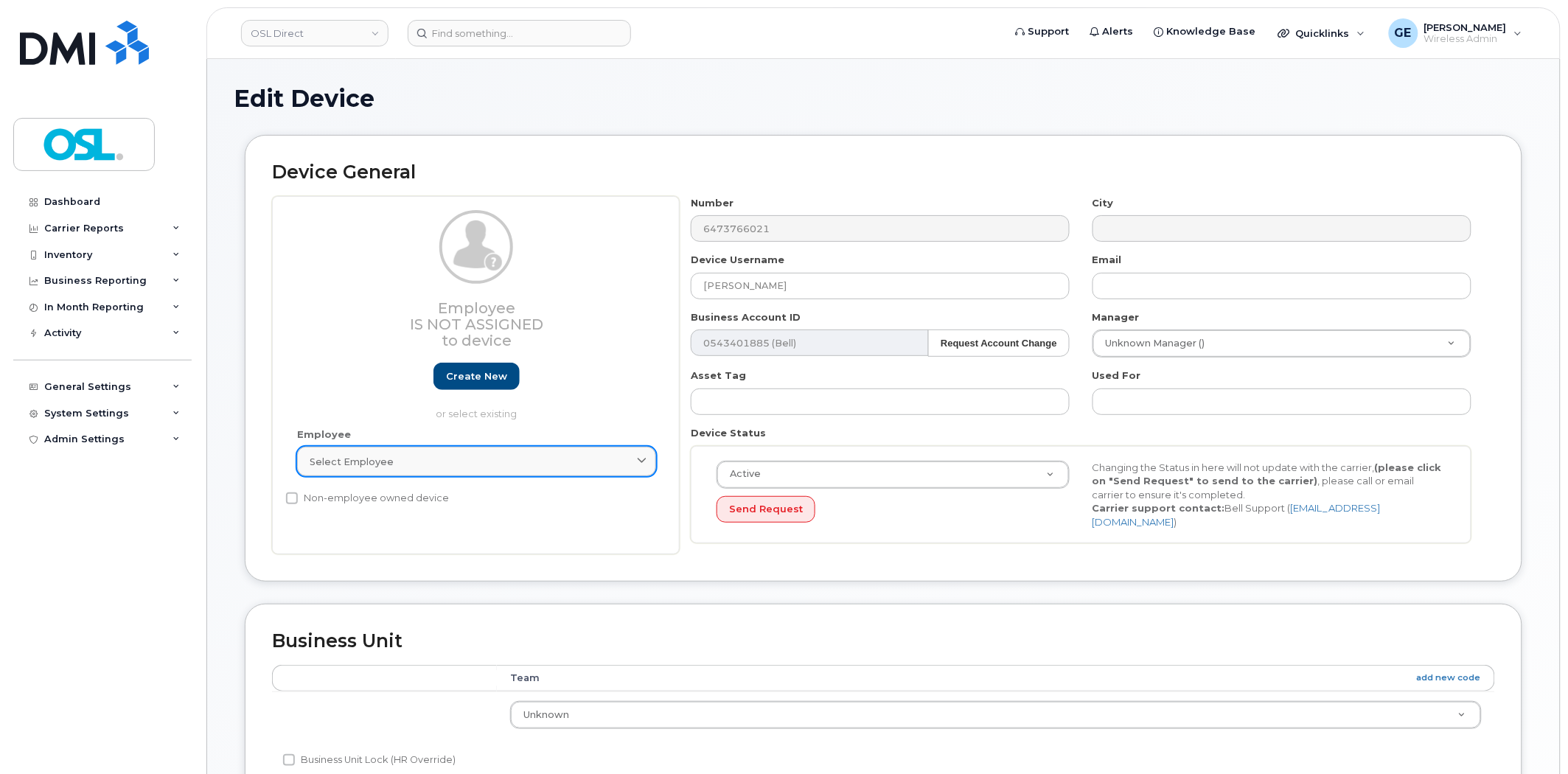
click at [410, 466] on div "Select employee" at bounding box center [476, 462] width 333 height 14
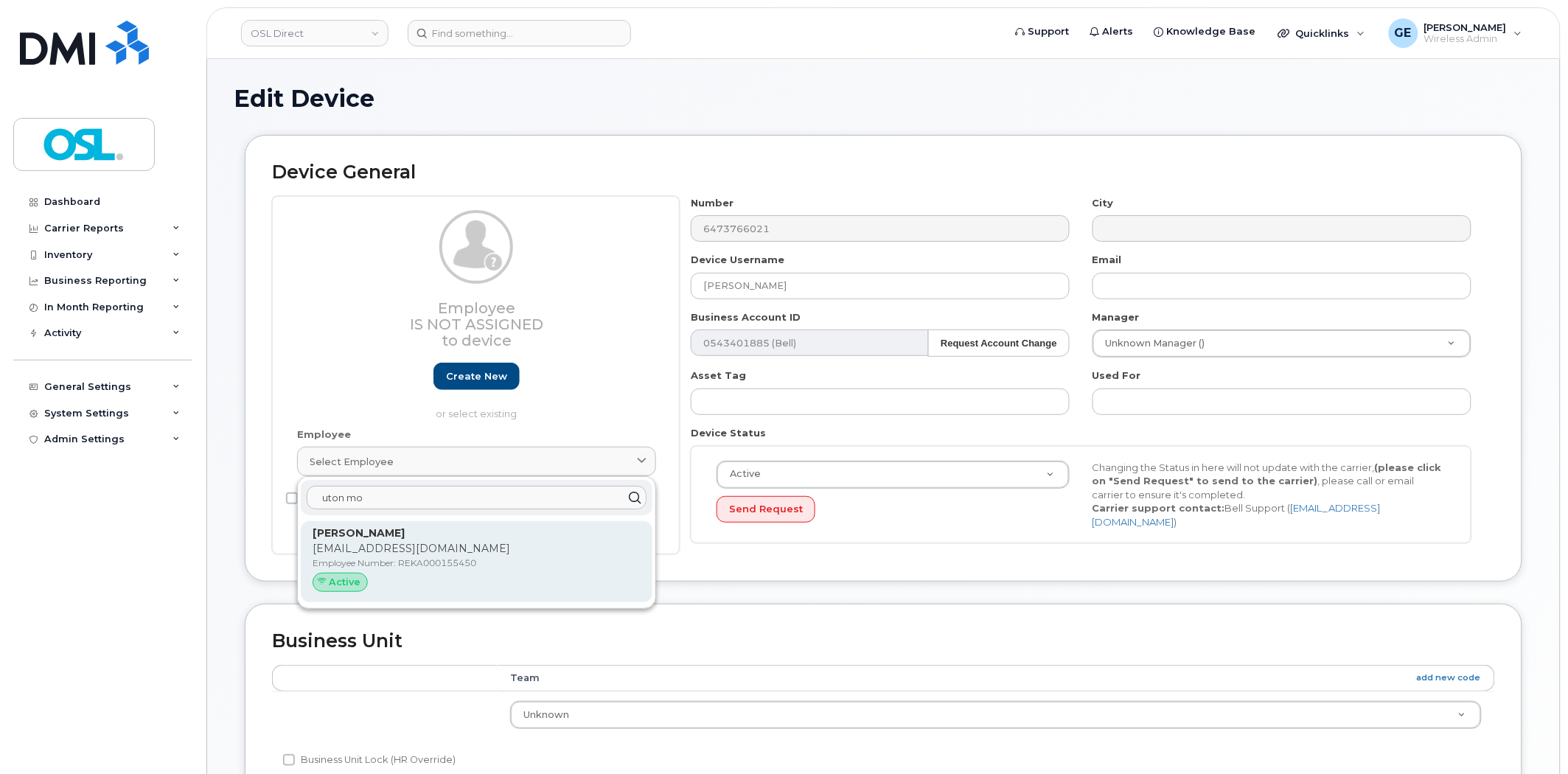
type input "uton mo"
click at [439, 544] on p "[EMAIL_ADDRESS][DOMAIN_NAME]" at bounding box center [476, 548] width 328 height 16
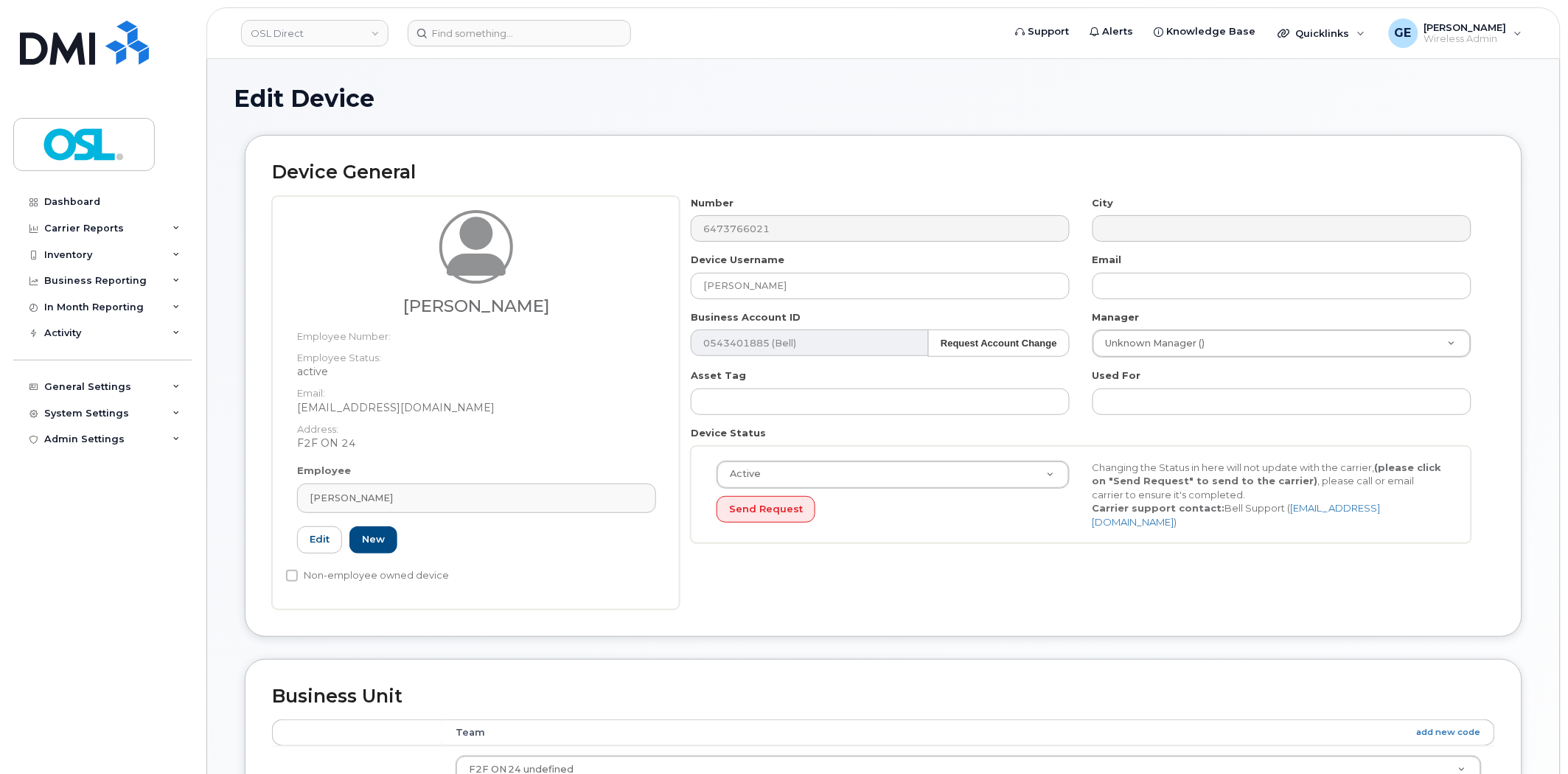
type input "REKA000155450"
type input "[EMAIL_ADDRESS][DOMAIN_NAME]"
type input "3624042"
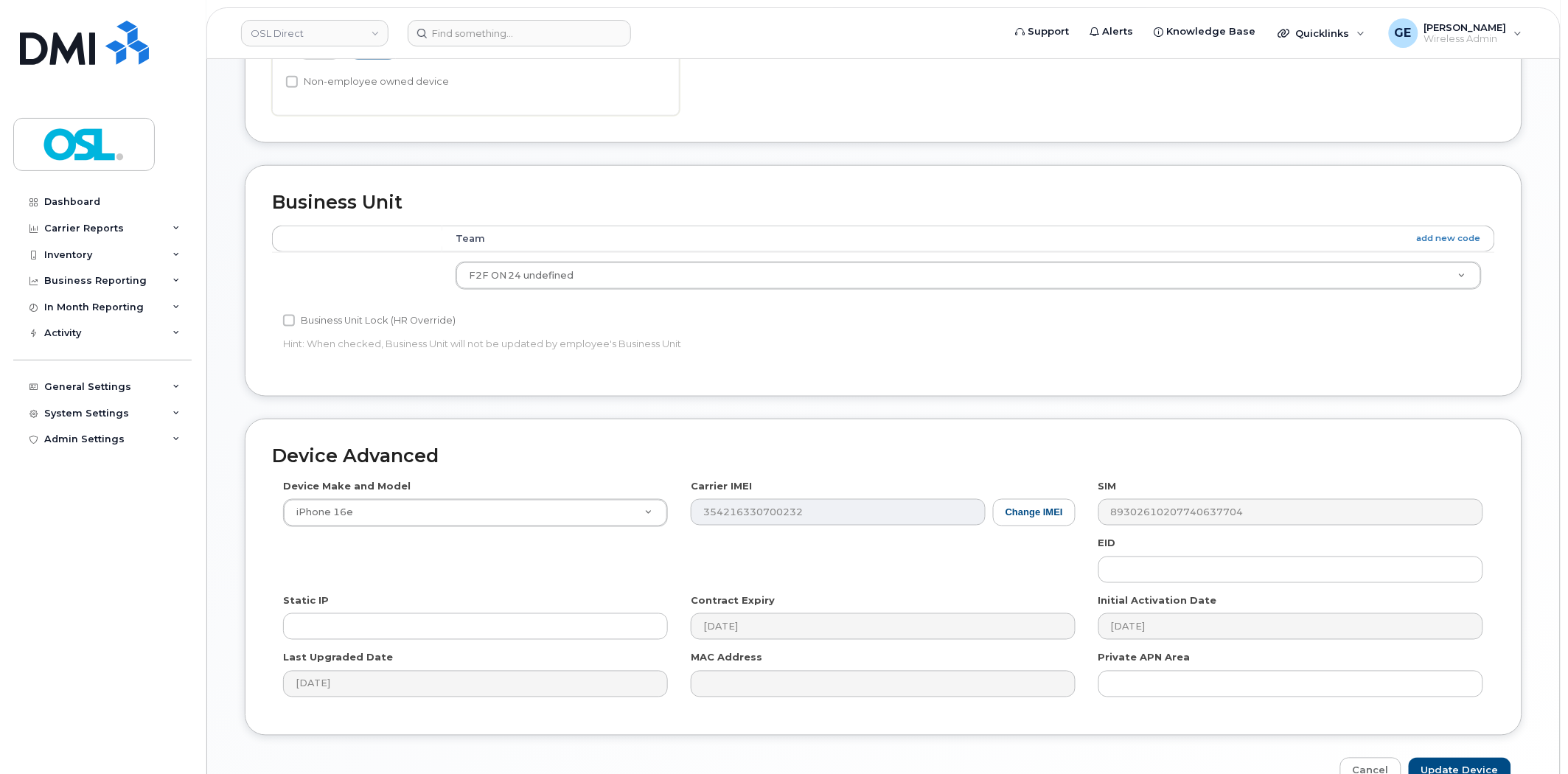
scroll to position [580, 0]
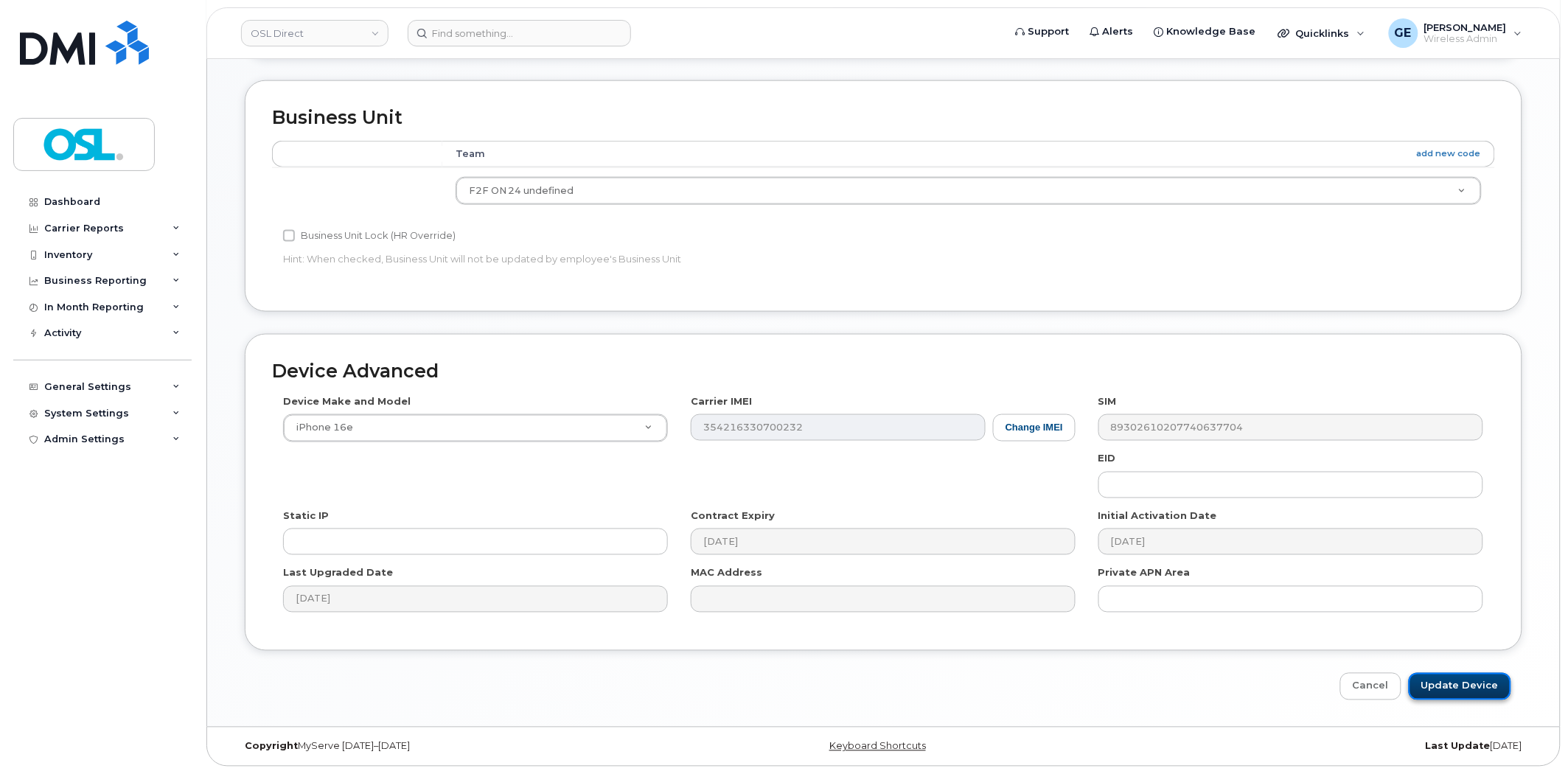
click at [1480, 694] on input "Update Device" at bounding box center [1459, 686] width 102 height 28
type input "Saving..."
